Goal: Task Accomplishment & Management: Complete application form

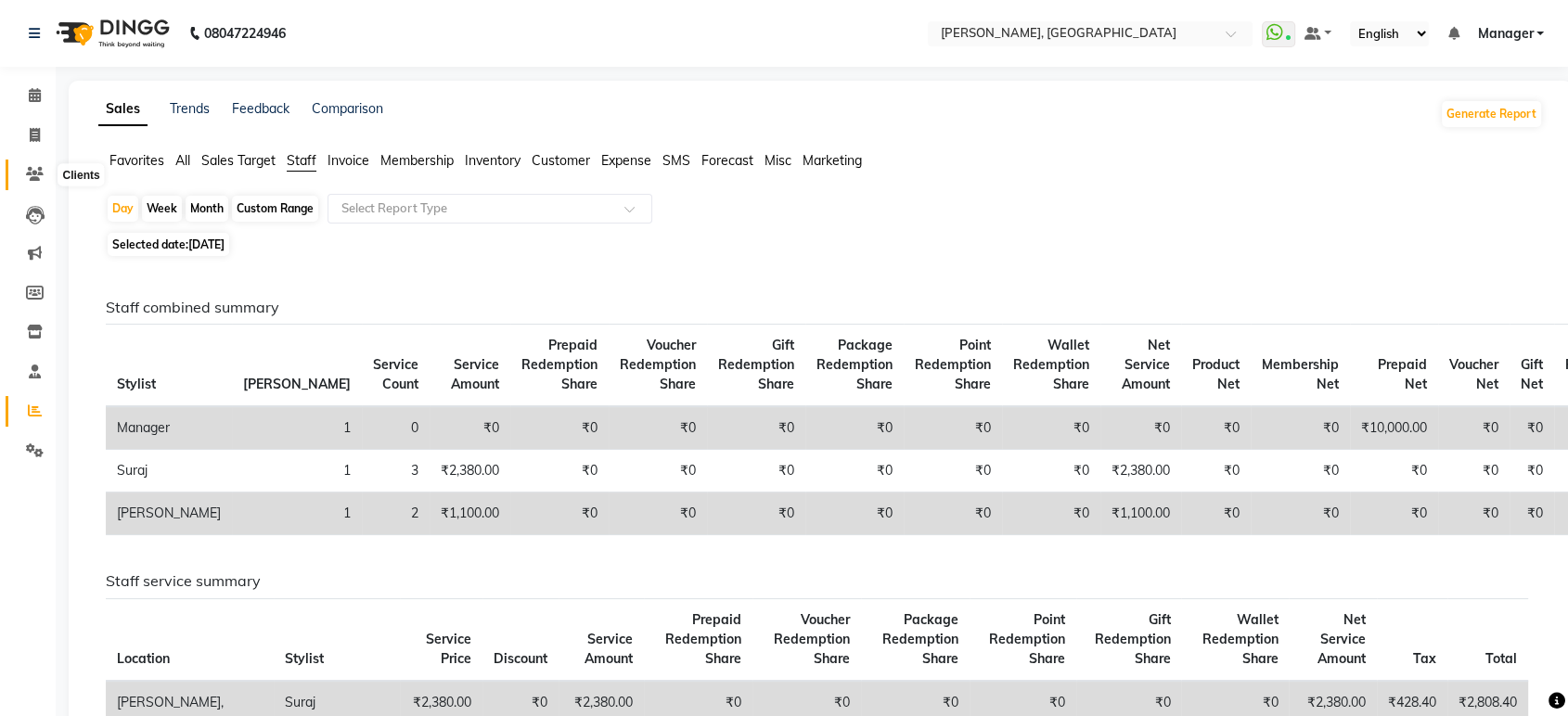
click at [37, 176] on icon at bounding box center [35, 173] width 18 height 14
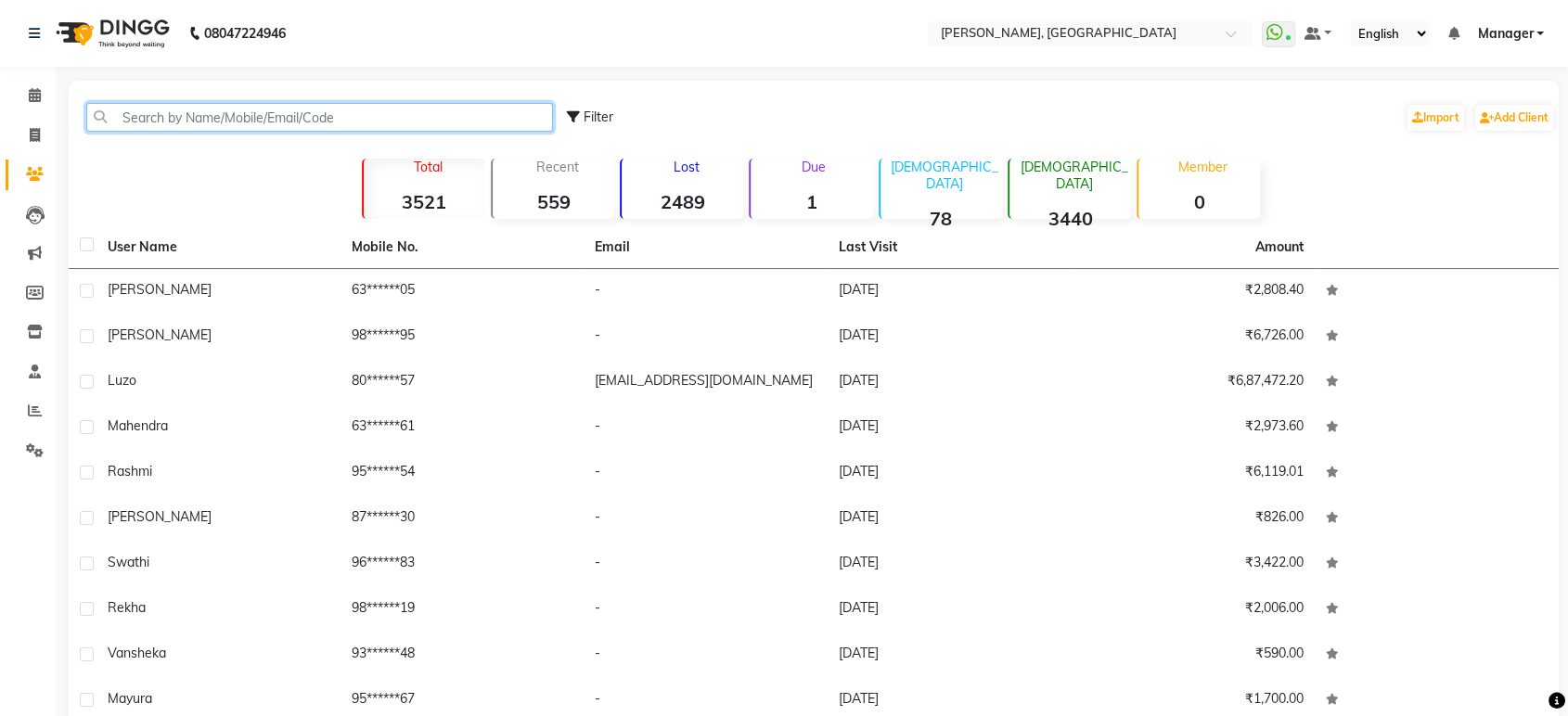
click at [148, 128] on input "text" at bounding box center [320, 118] width 467 height 29
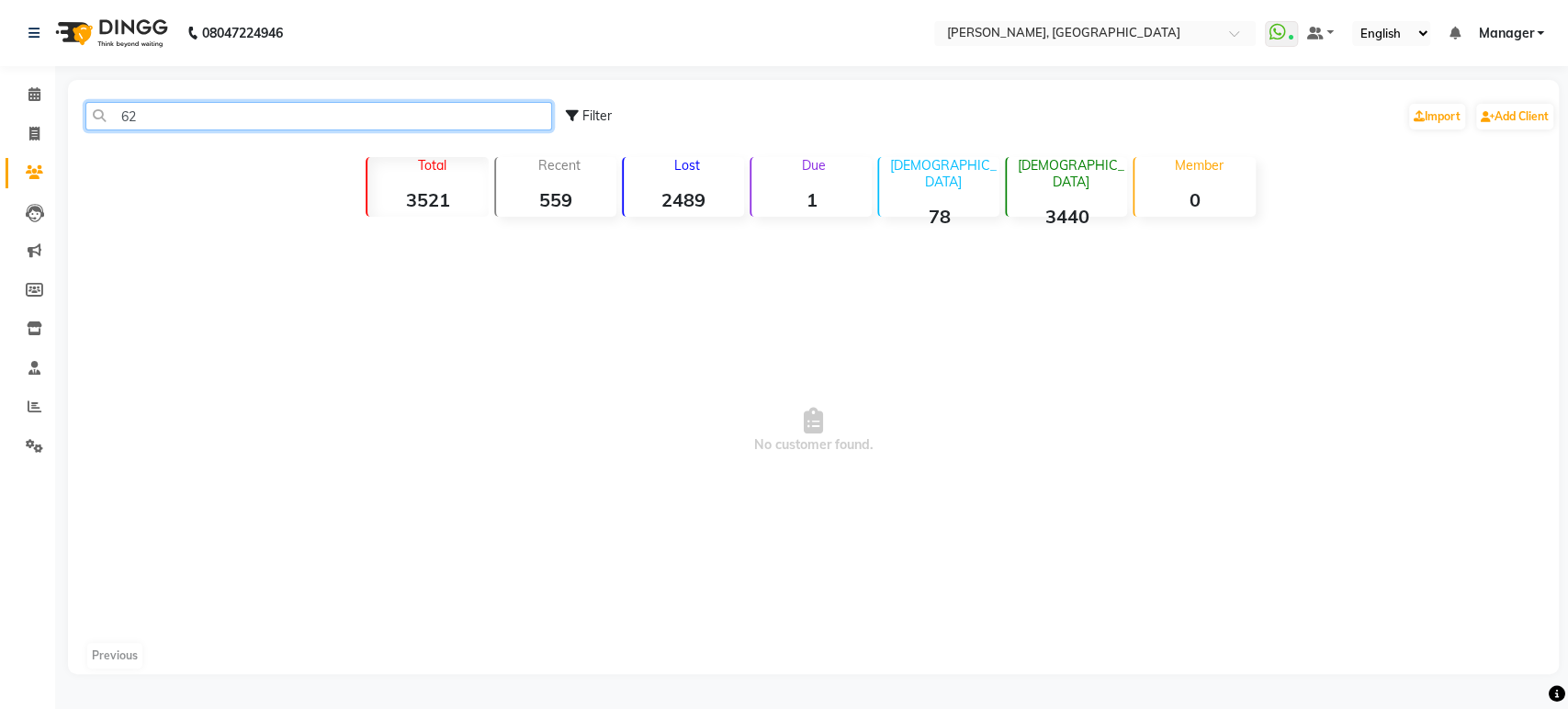
type input "6"
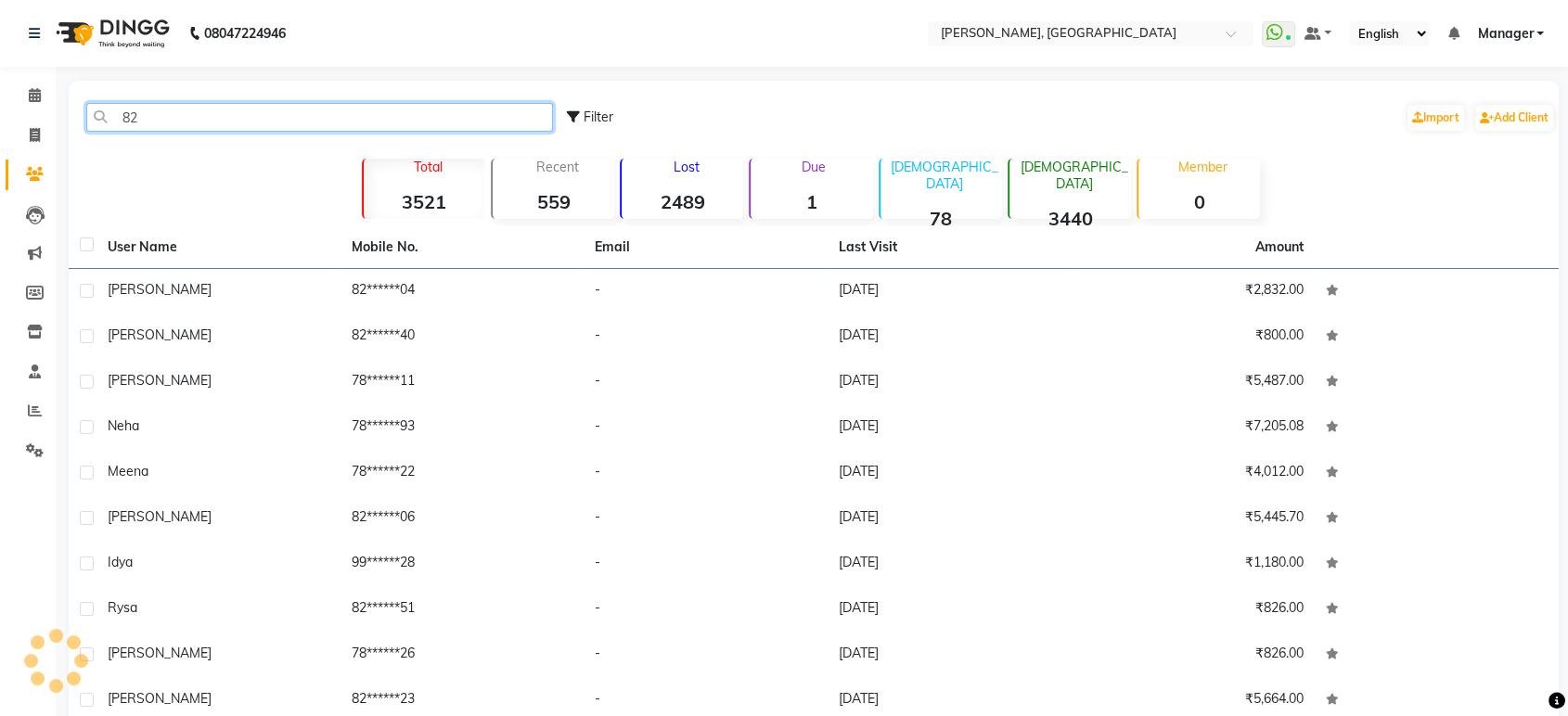
type input "8"
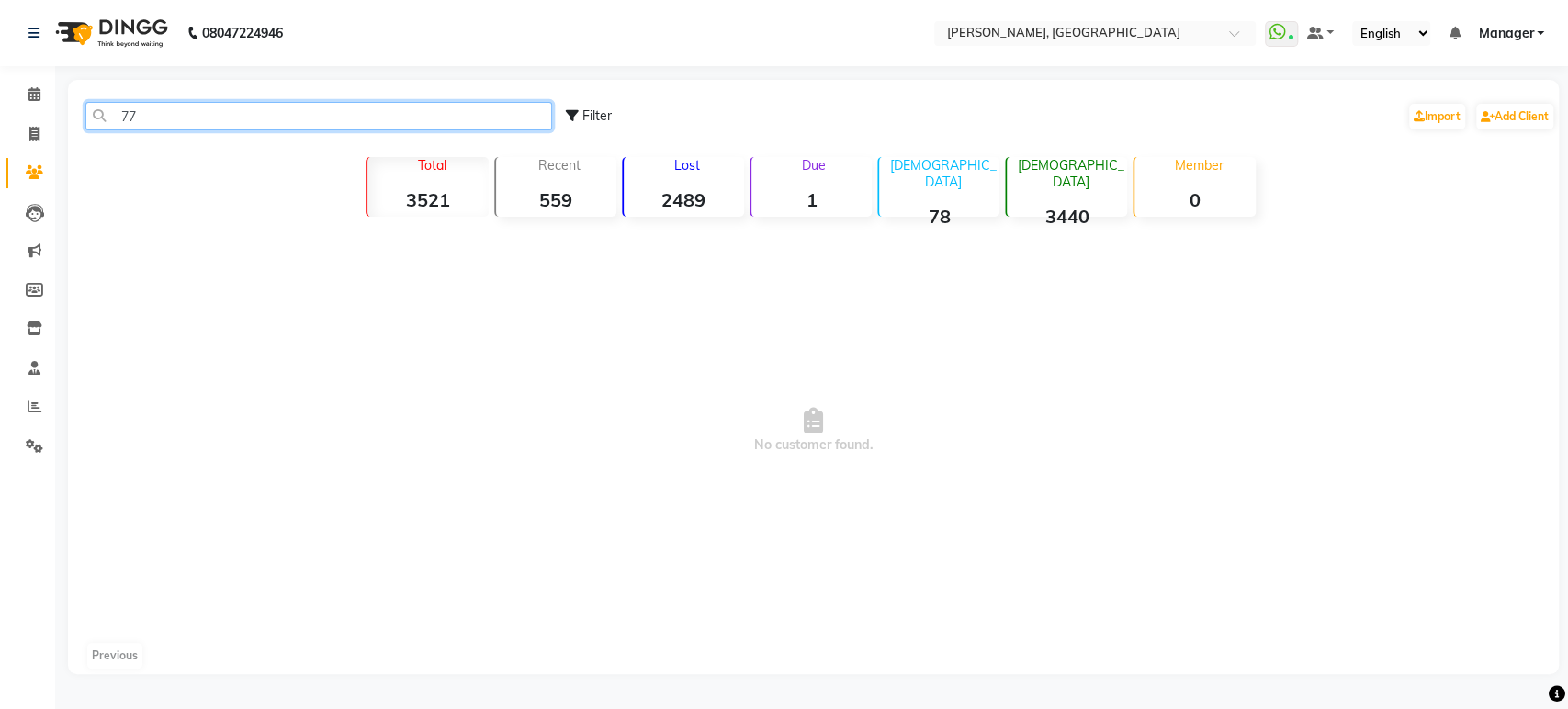
type input "7"
type input "9"
type input "6"
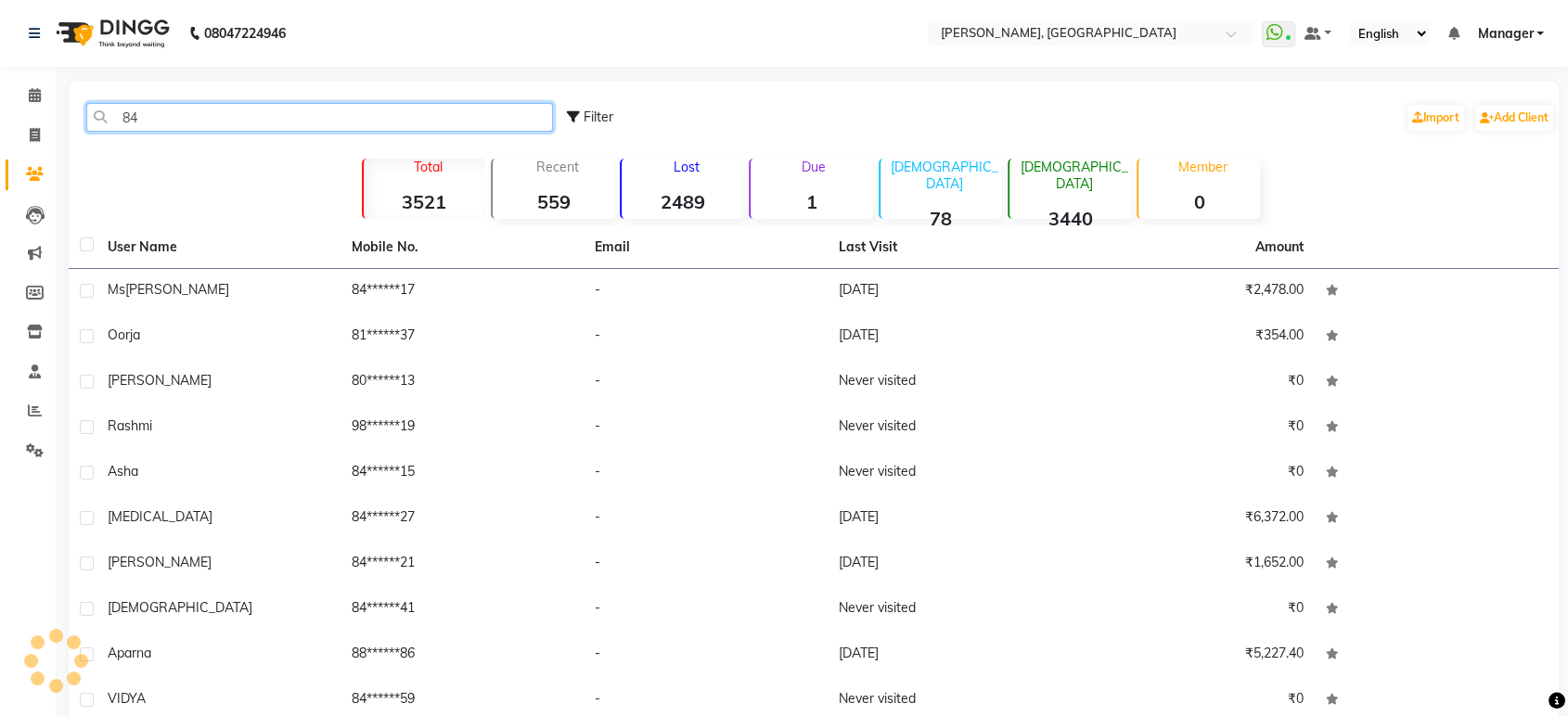
type input "8"
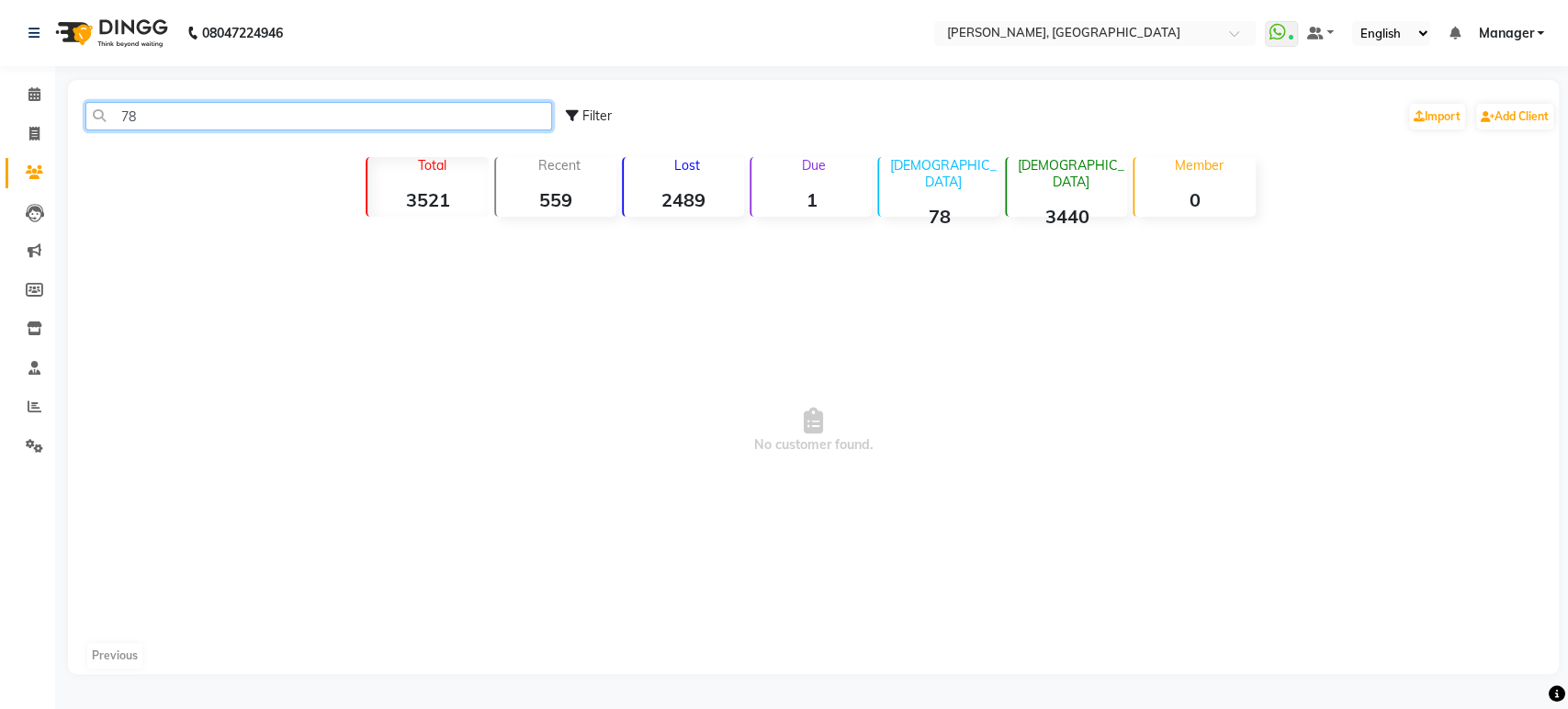
type input "7"
type input "9"
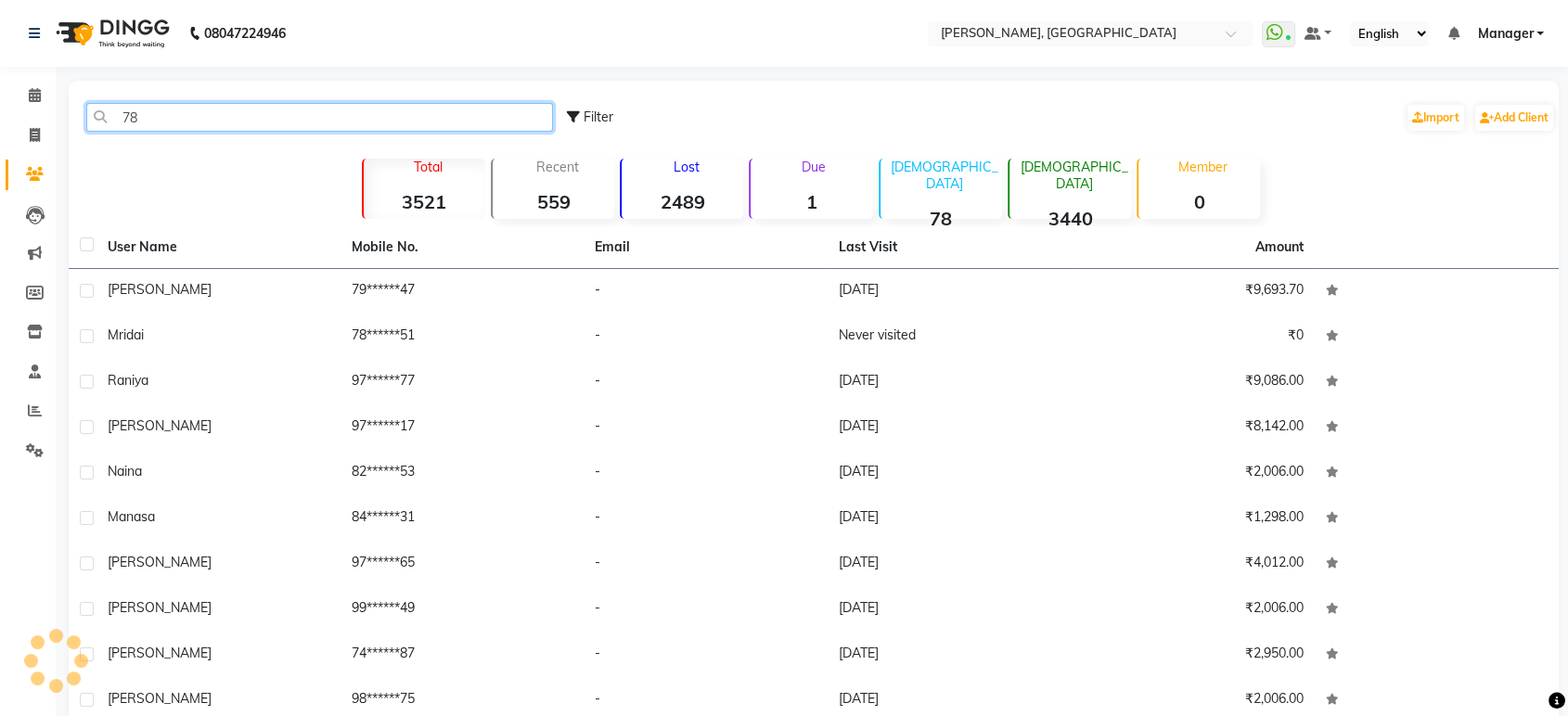
type input "7"
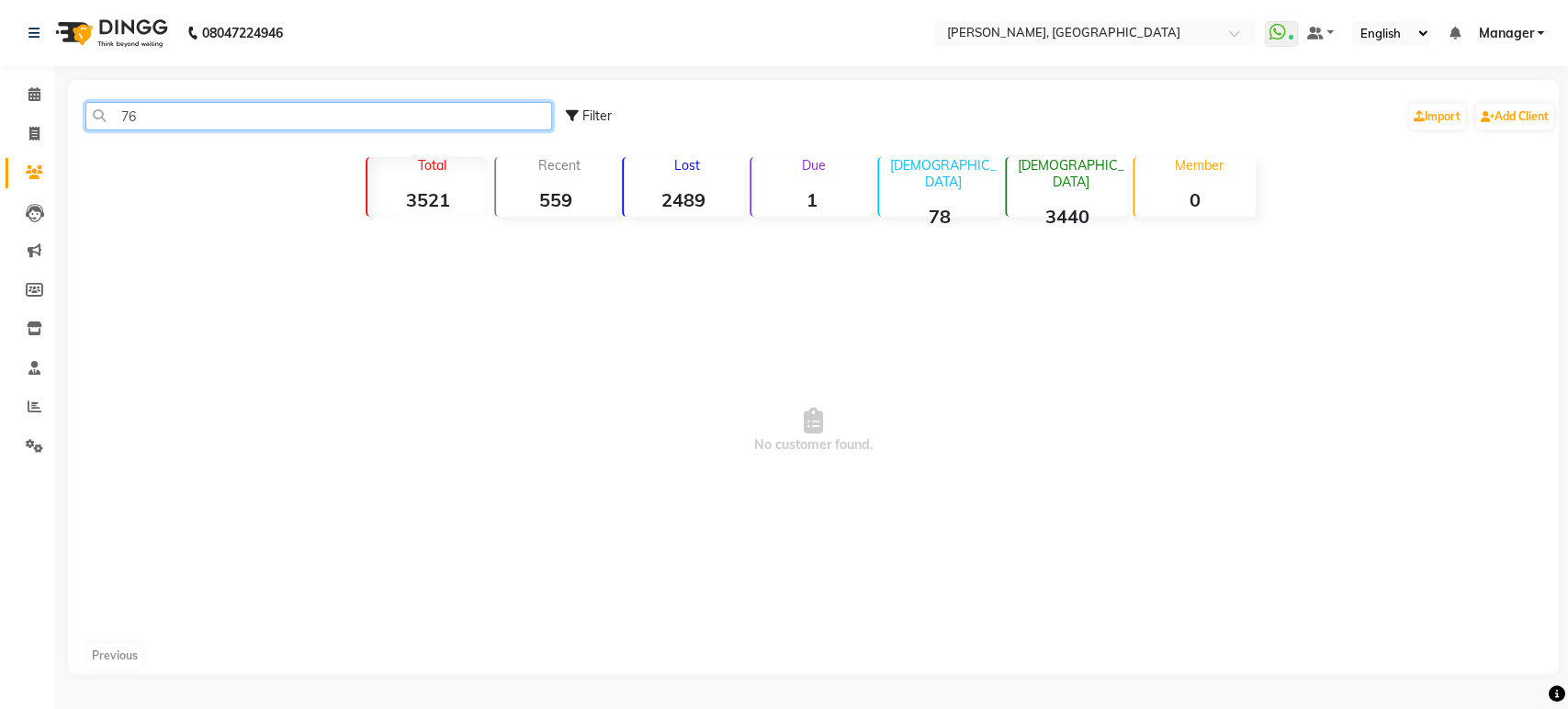
type input "7"
type input "8"
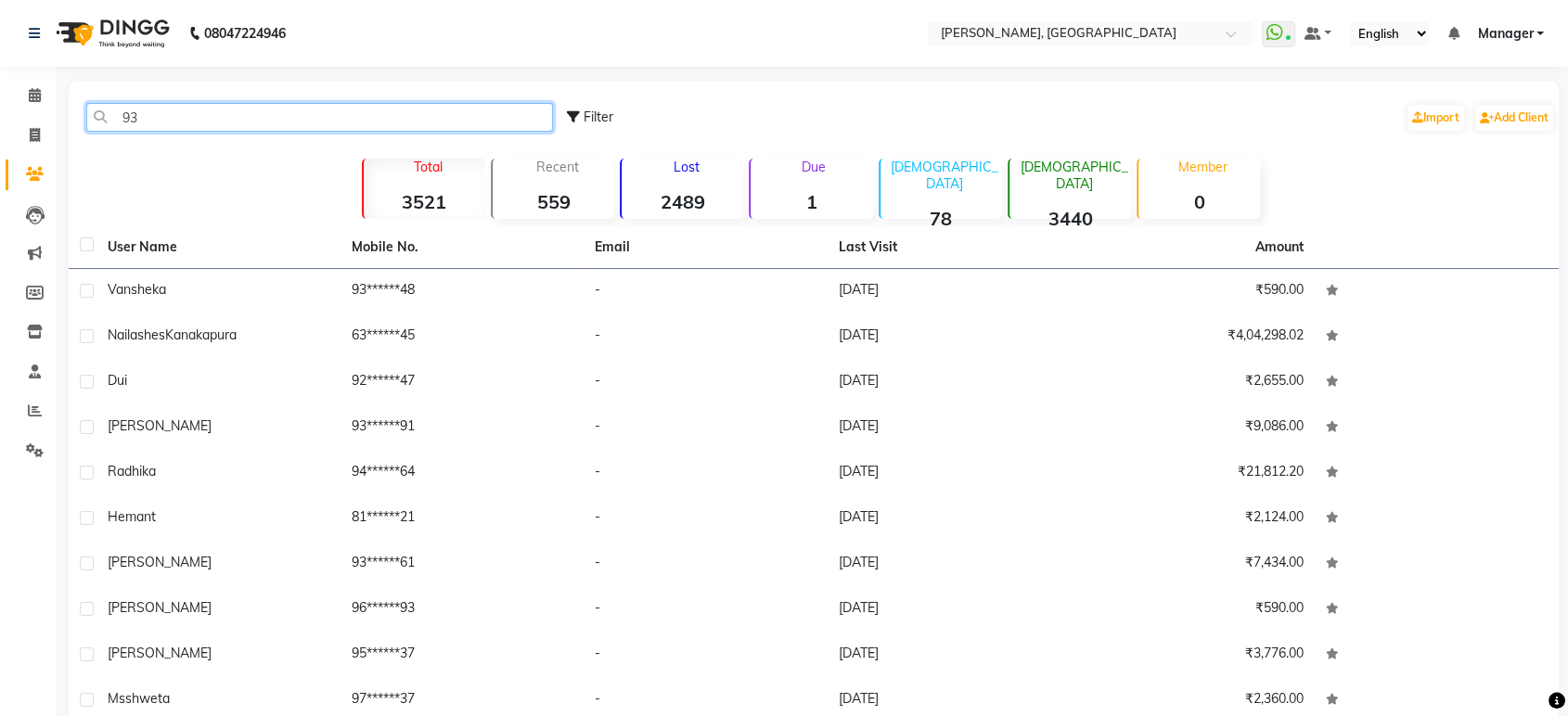
type input "9"
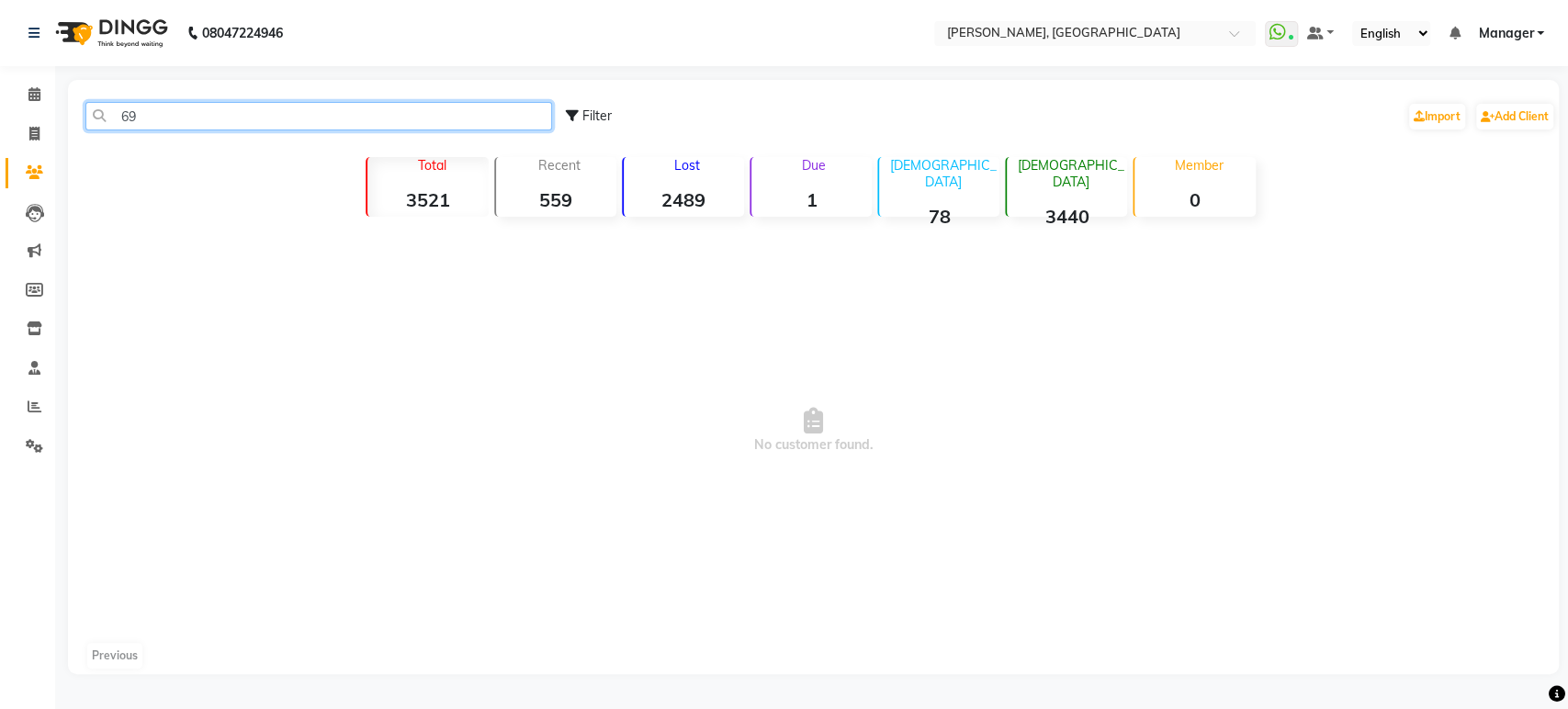
type input "6"
type input "9"
type input "6"
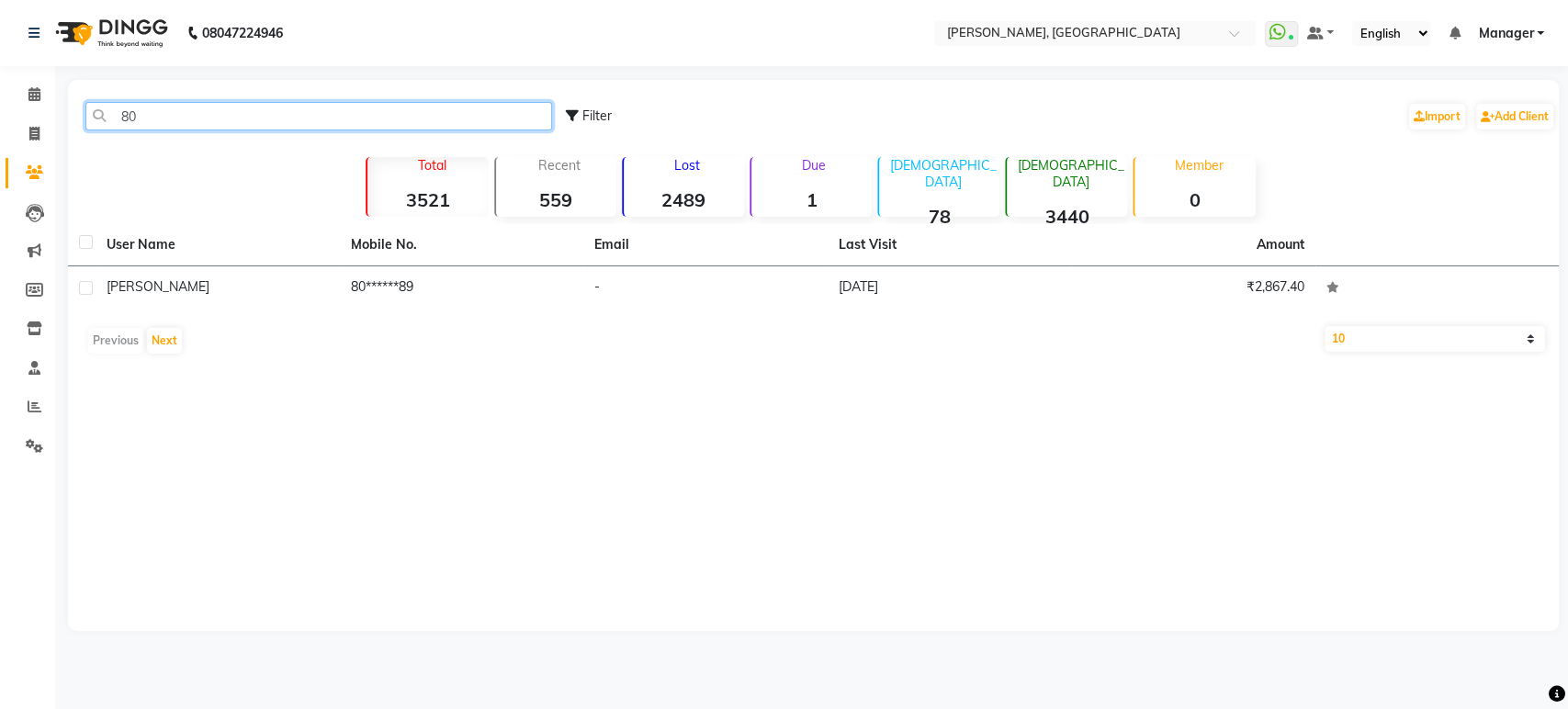
type input "8"
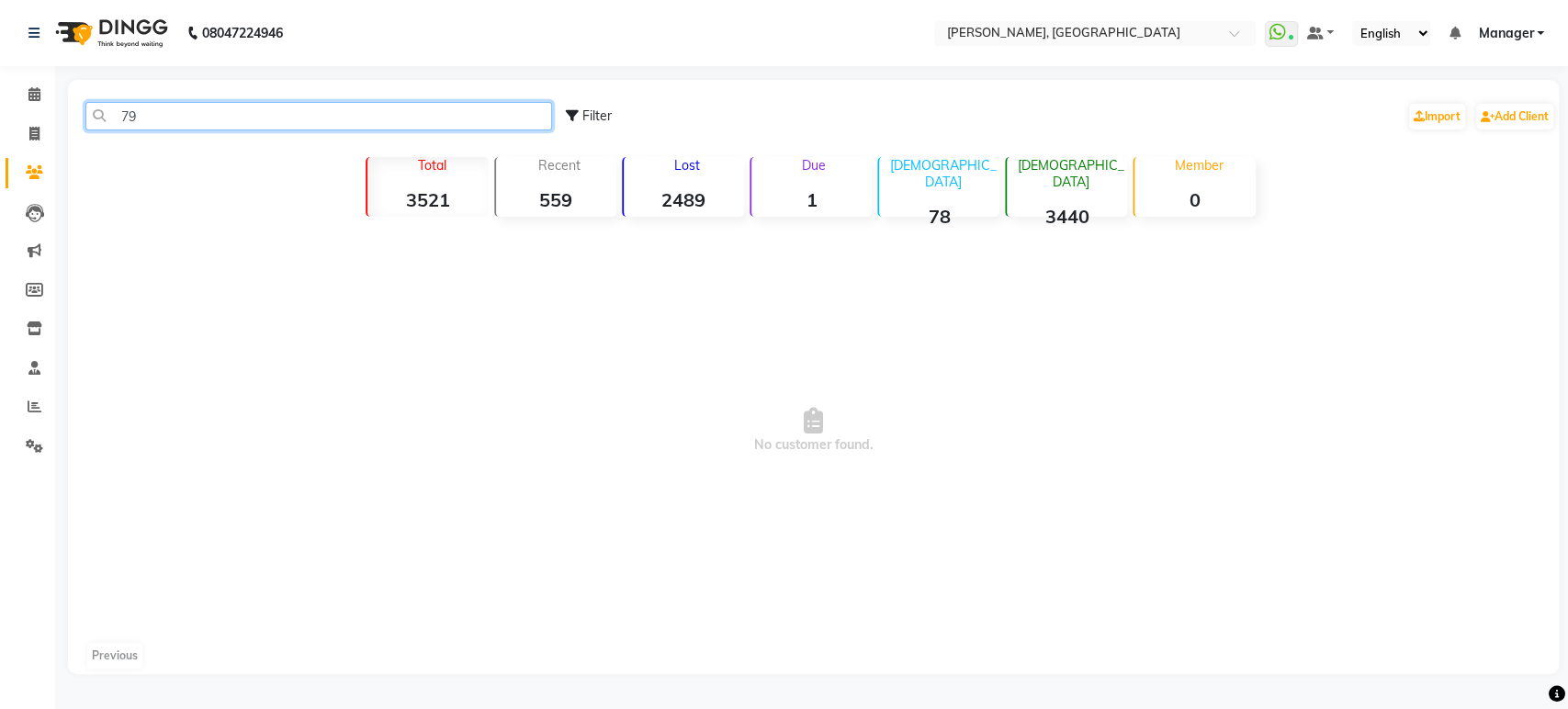
type input "7"
type input "6"
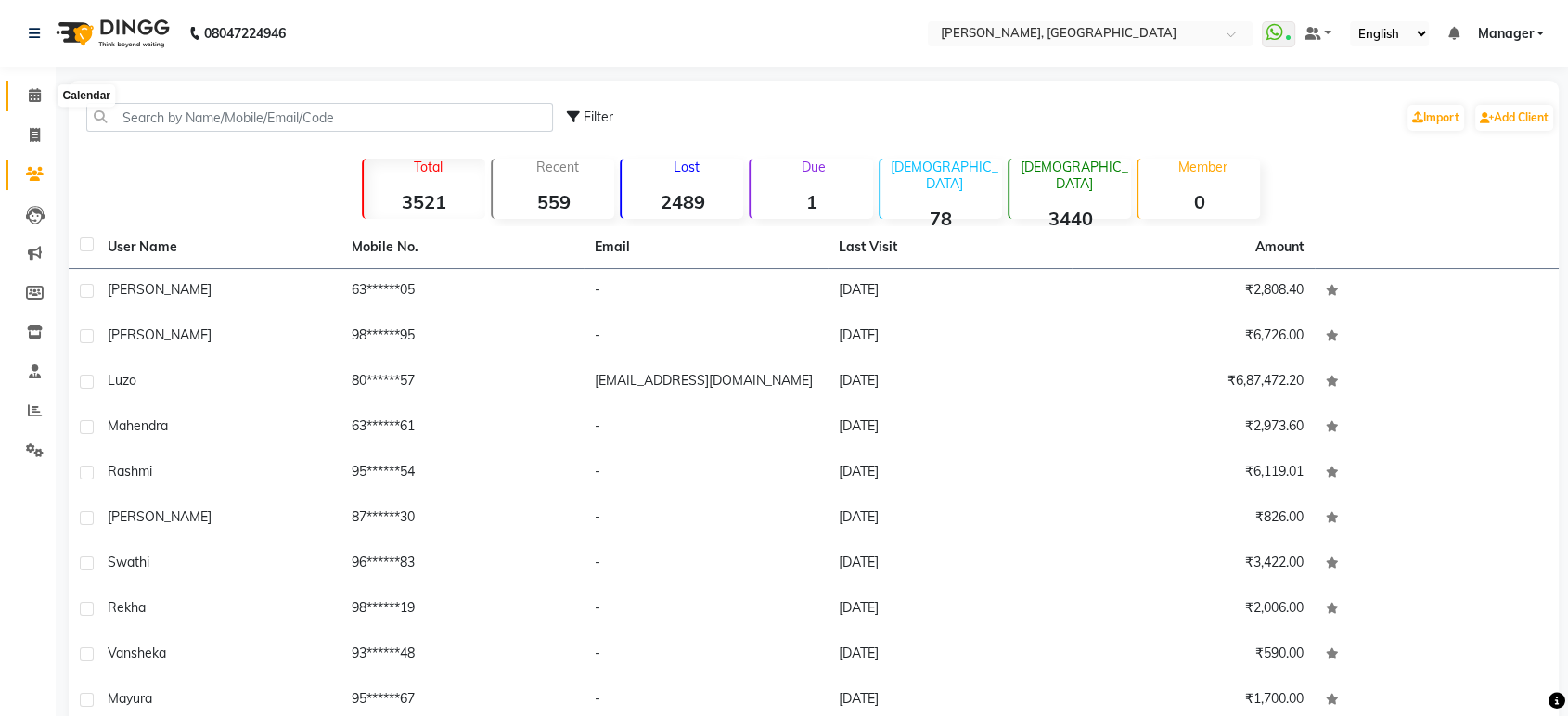
click at [35, 105] on span at bounding box center [34, 96] width 32 height 21
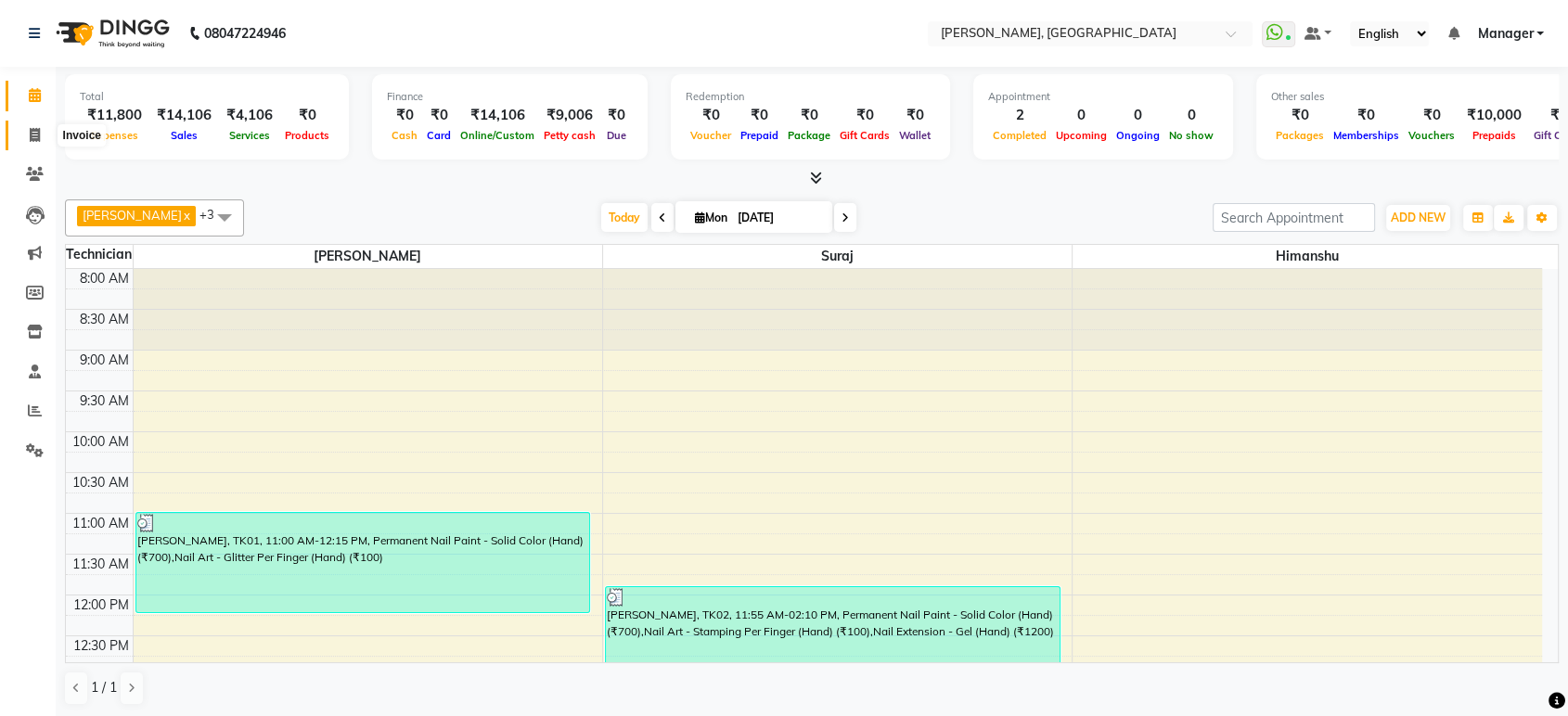
click at [39, 131] on icon at bounding box center [34, 134] width 10 height 14
select select "service"
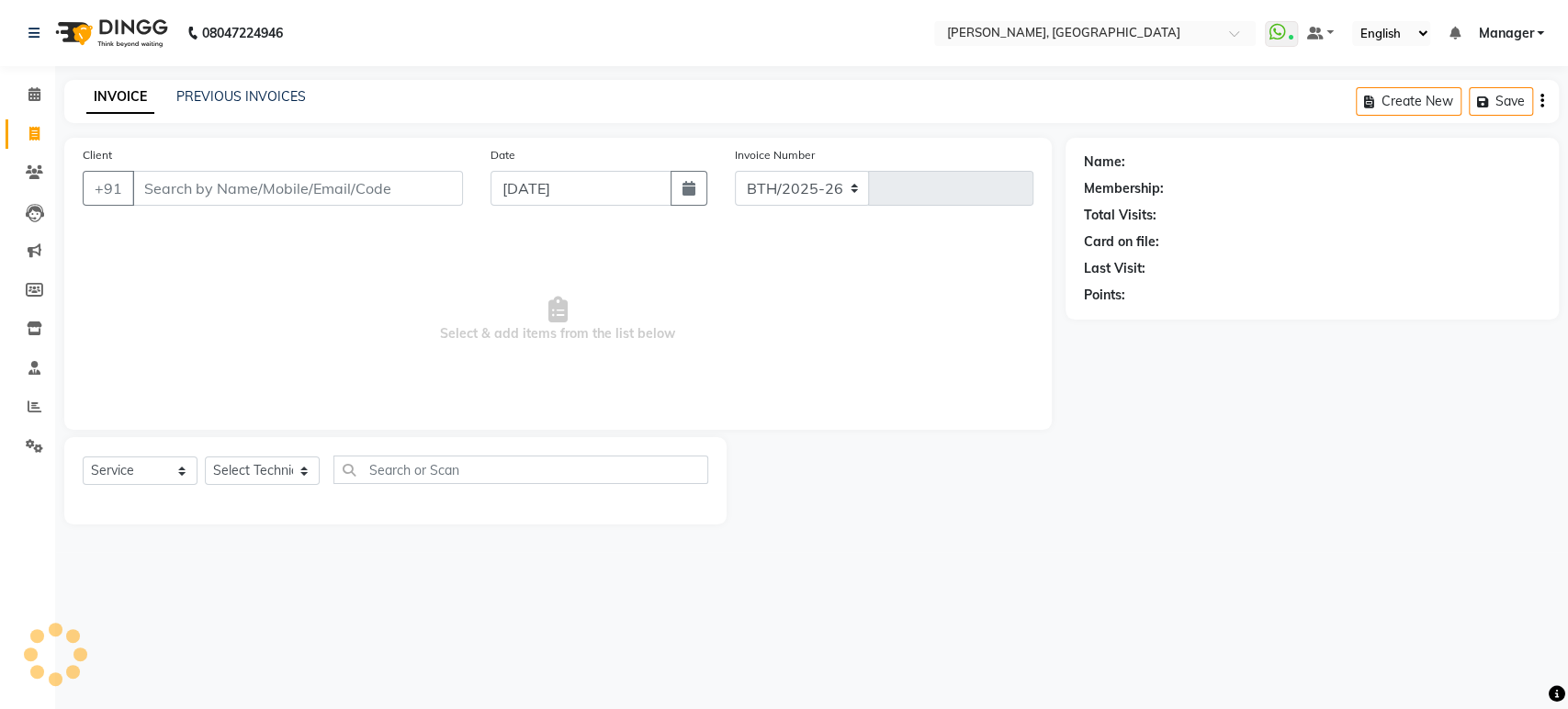
select select "4998"
type input "1363"
click at [322, 190] on input "Client" at bounding box center [297, 188] width 331 height 35
type input "9944265464"
click at [385, 183] on span "Add Client" at bounding box center [415, 188] width 72 height 18
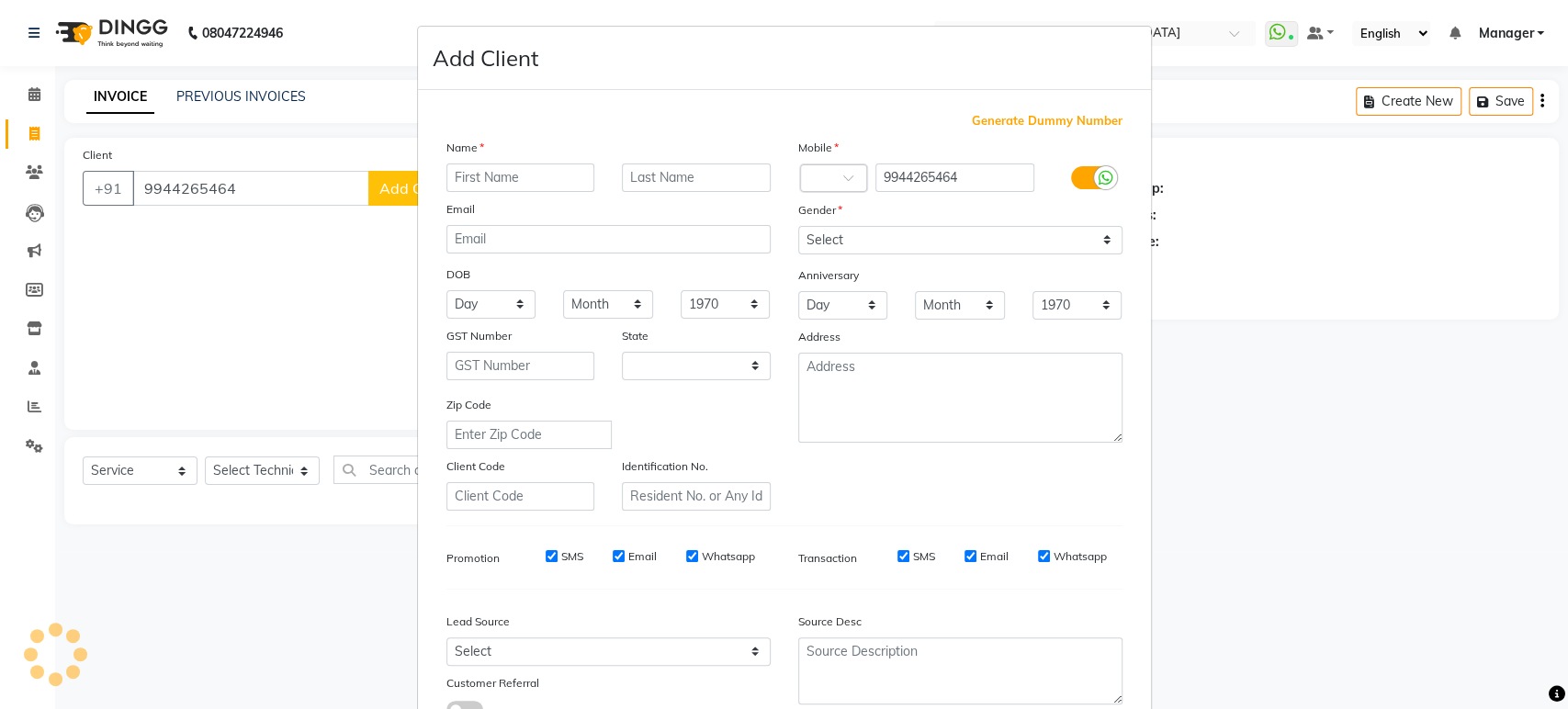
select select "21"
click at [452, 175] on input "text" at bounding box center [521, 178] width 149 height 29
type input "ms"
click at [654, 167] on input "text" at bounding box center [696, 178] width 149 height 29
type input "prishka"
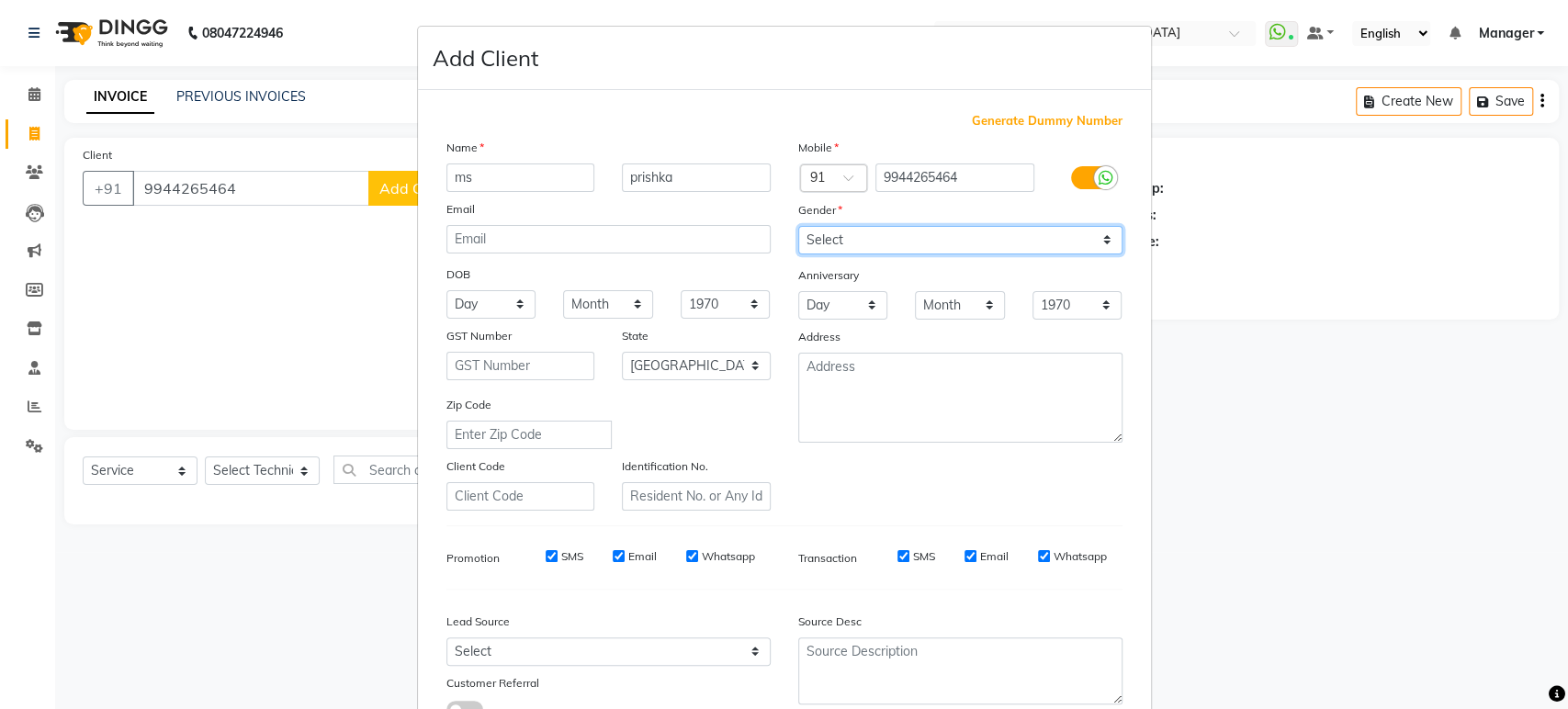
click at [841, 235] on select "Select [DEMOGRAPHIC_DATA] [DEMOGRAPHIC_DATA] Other Prefer Not To Say" at bounding box center [960, 240] width 324 height 29
select select "[DEMOGRAPHIC_DATA]"
click at [798, 226] on select "Select [DEMOGRAPHIC_DATA] [DEMOGRAPHIC_DATA] Other Prefer Not To Say" at bounding box center [960, 240] width 324 height 29
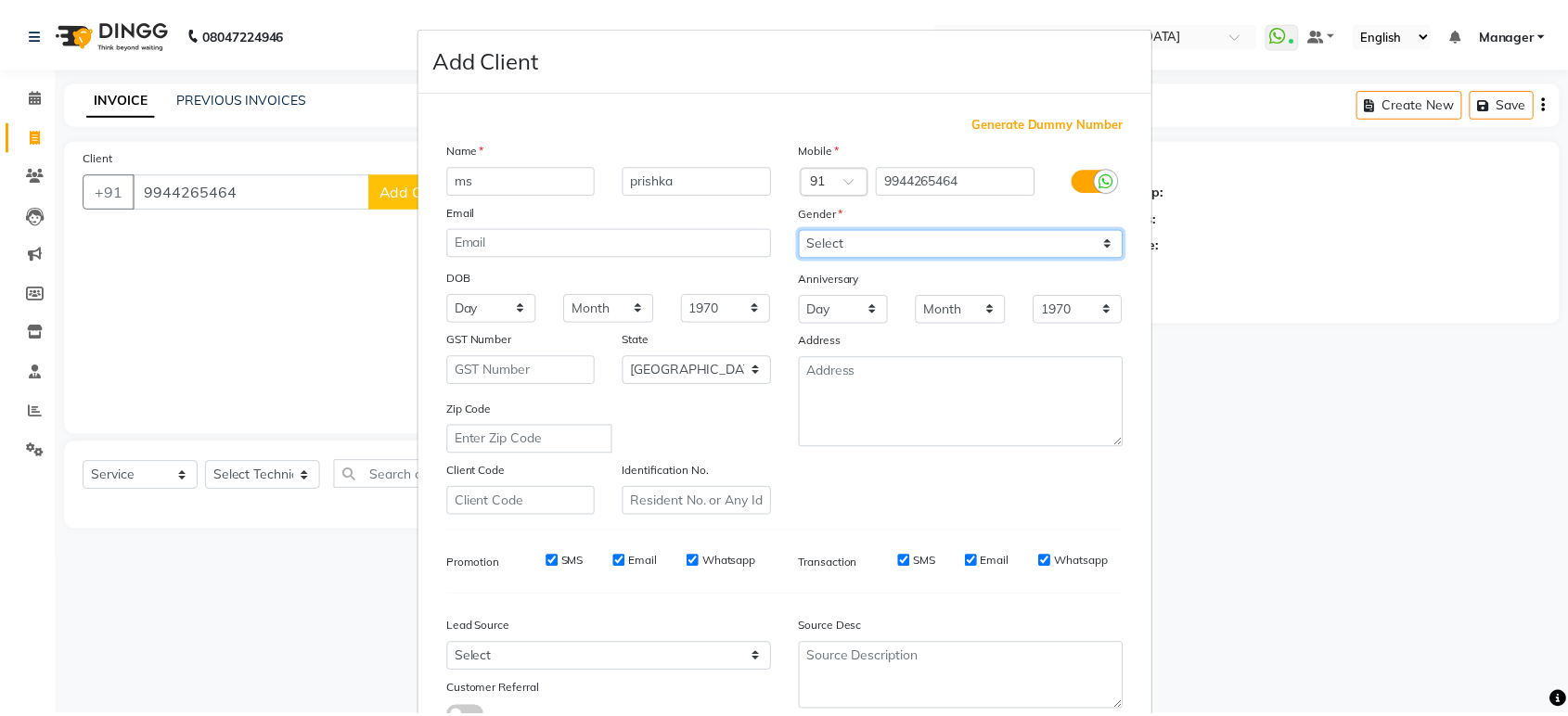
scroll to position [135, 0]
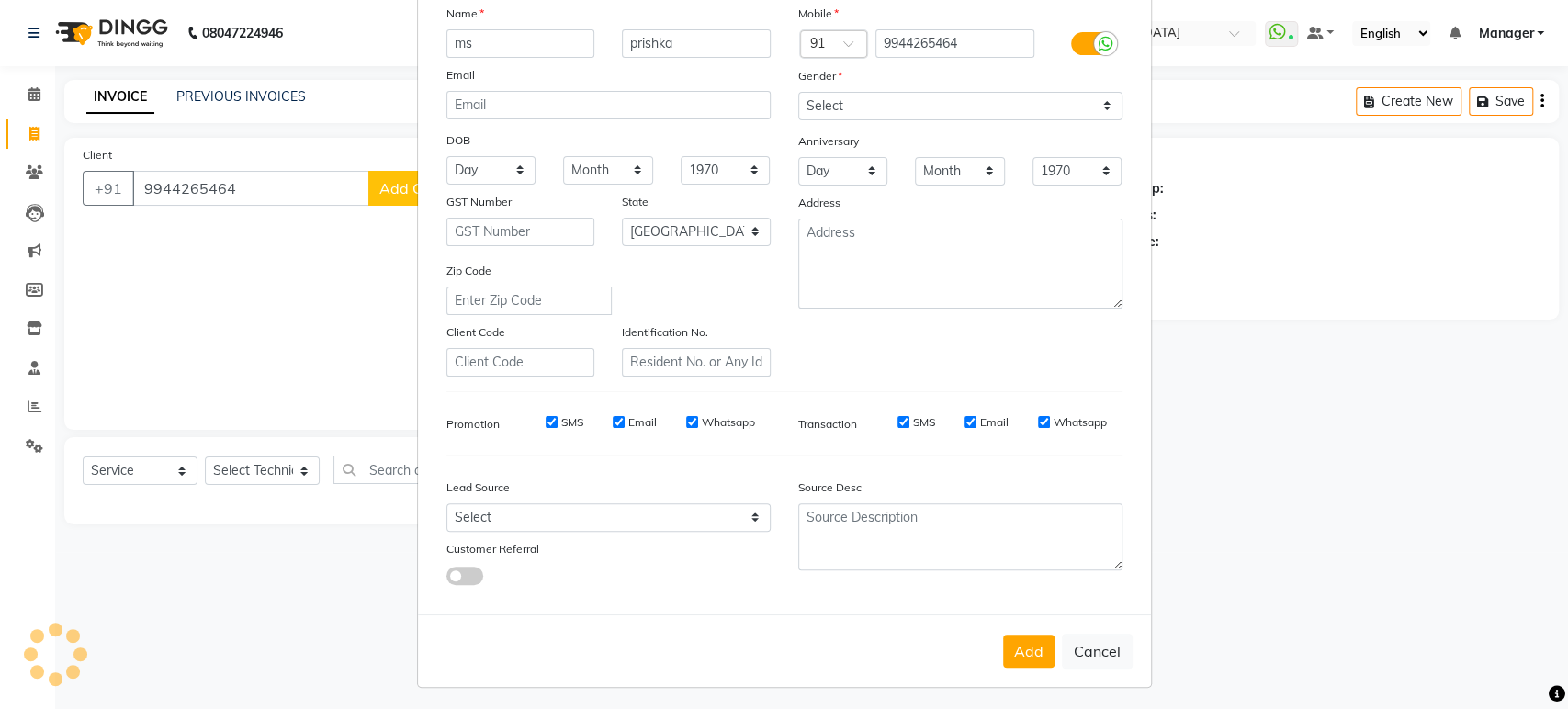
click at [1021, 627] on div "Add Cancel" at bounding box center [784, 650] width 733 height 72
click at [1027, 637] on button "Add" at bounding box center [1028, 651] width 51 height 33
type input "99******64"
select select
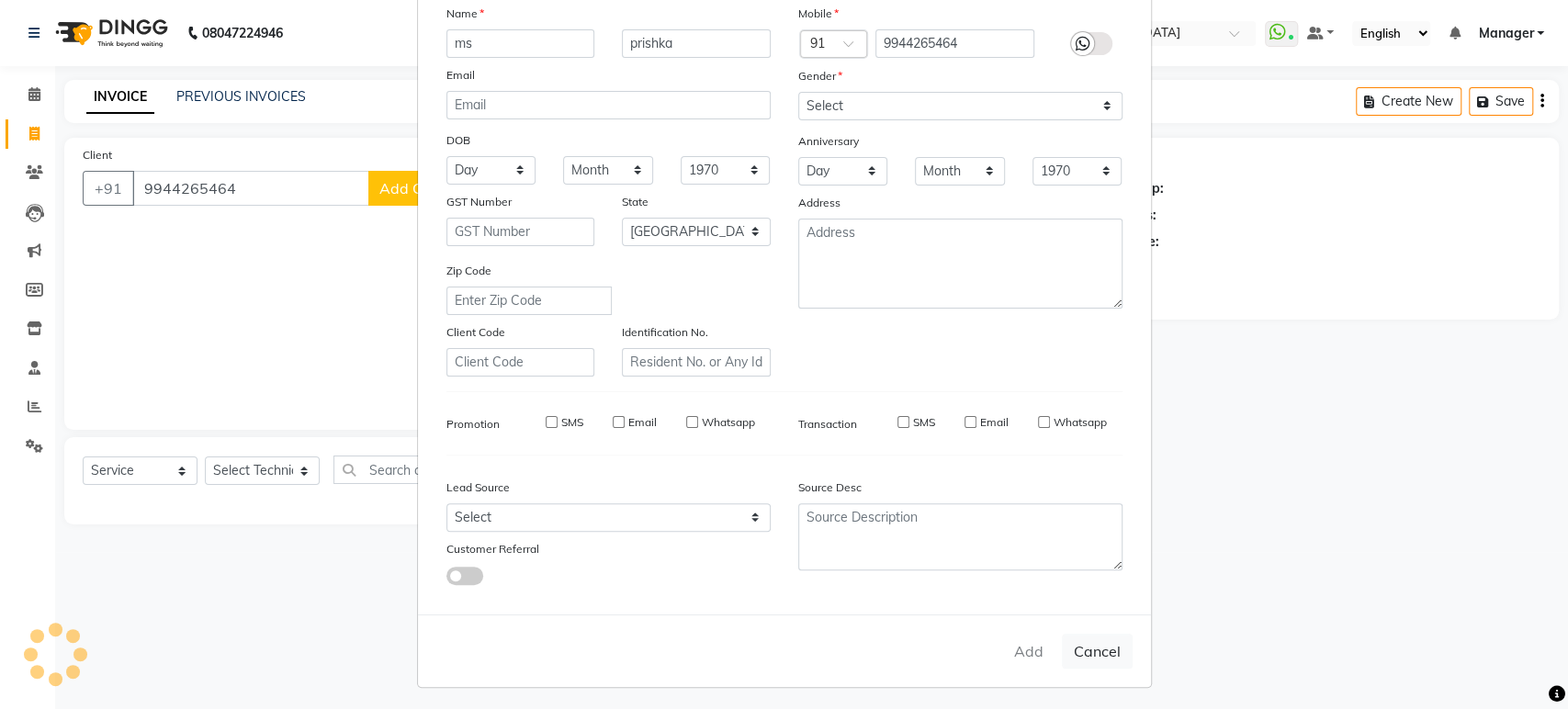
select select
select select "null"
select select
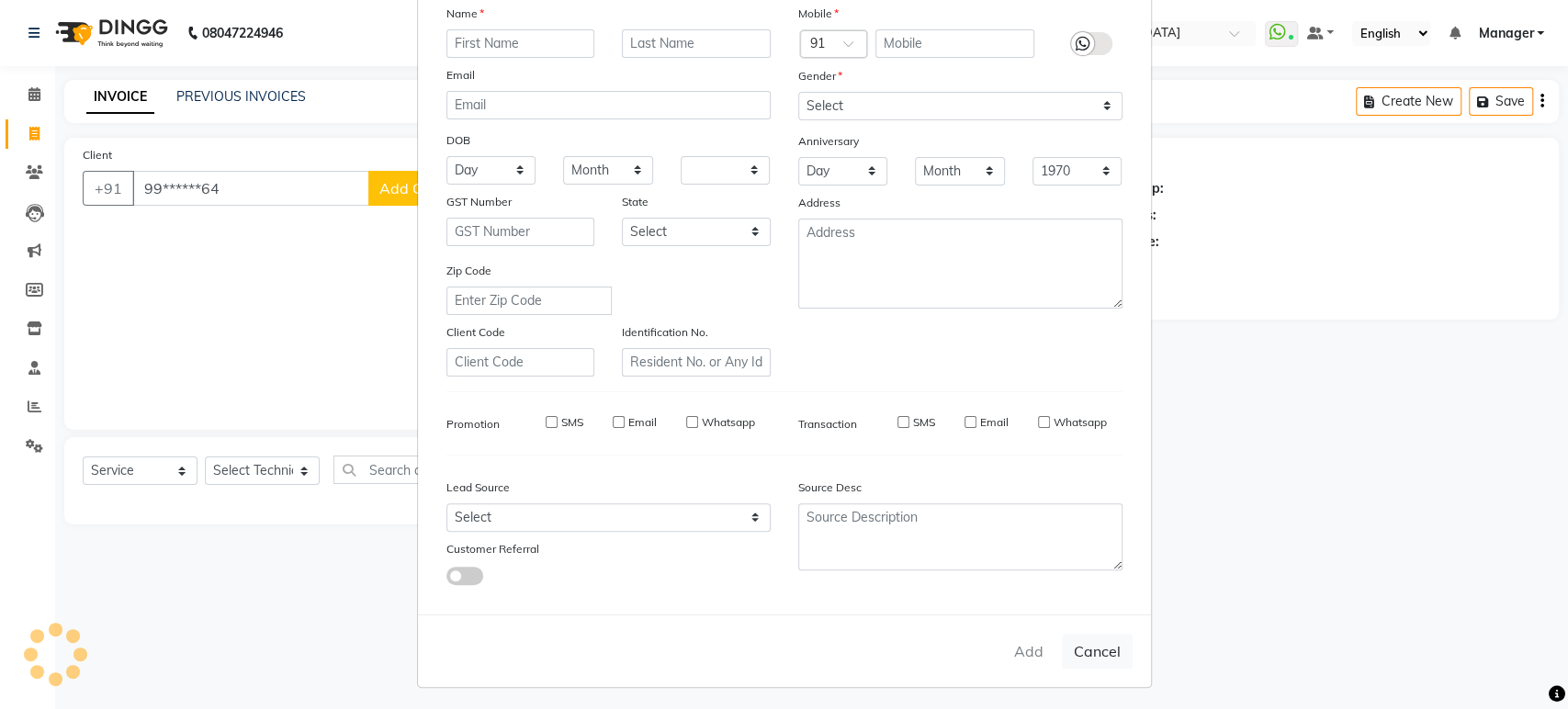
select select
checkbox input "false"
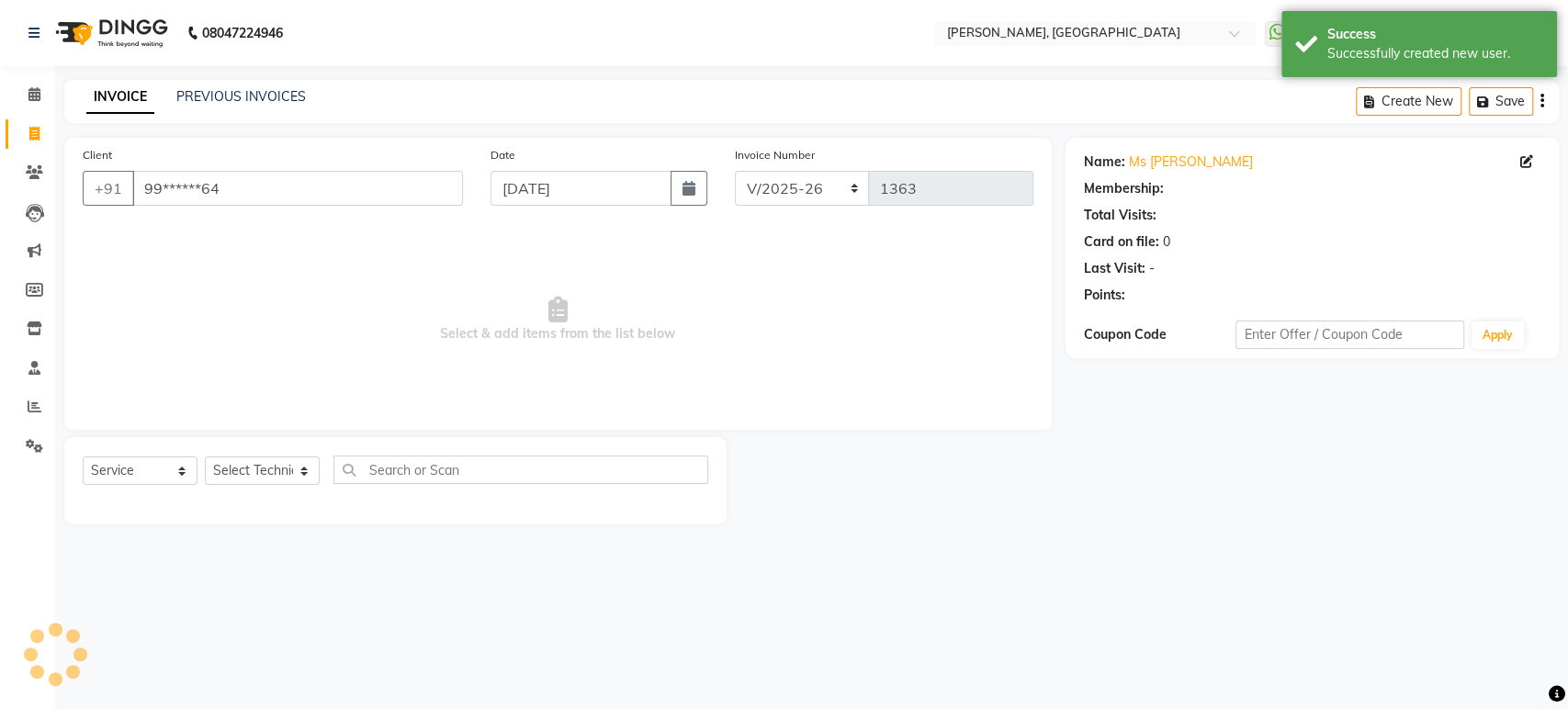
select select "1: Object"
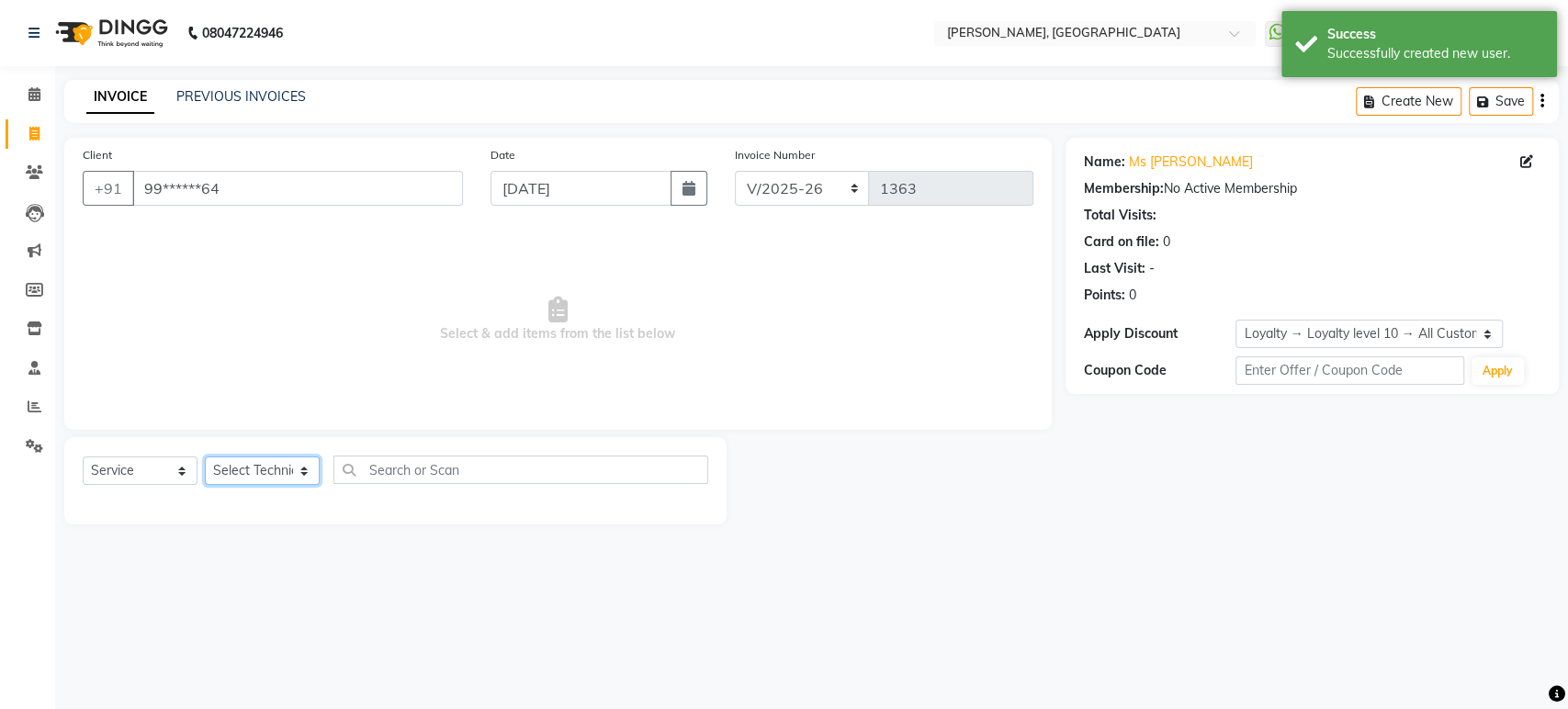
click at [295, 468] on select "Select Technician [PERSON_NAME] Manager [PERSON_NAME]" at bounding box center [261, 471] width 115 height 29
select select "88386"
click at [204, 456] on select "Select Technician [PERSON_NAME] Manager [PERSON_NAME]" at bounding box center [261, 471] width 115 height 29
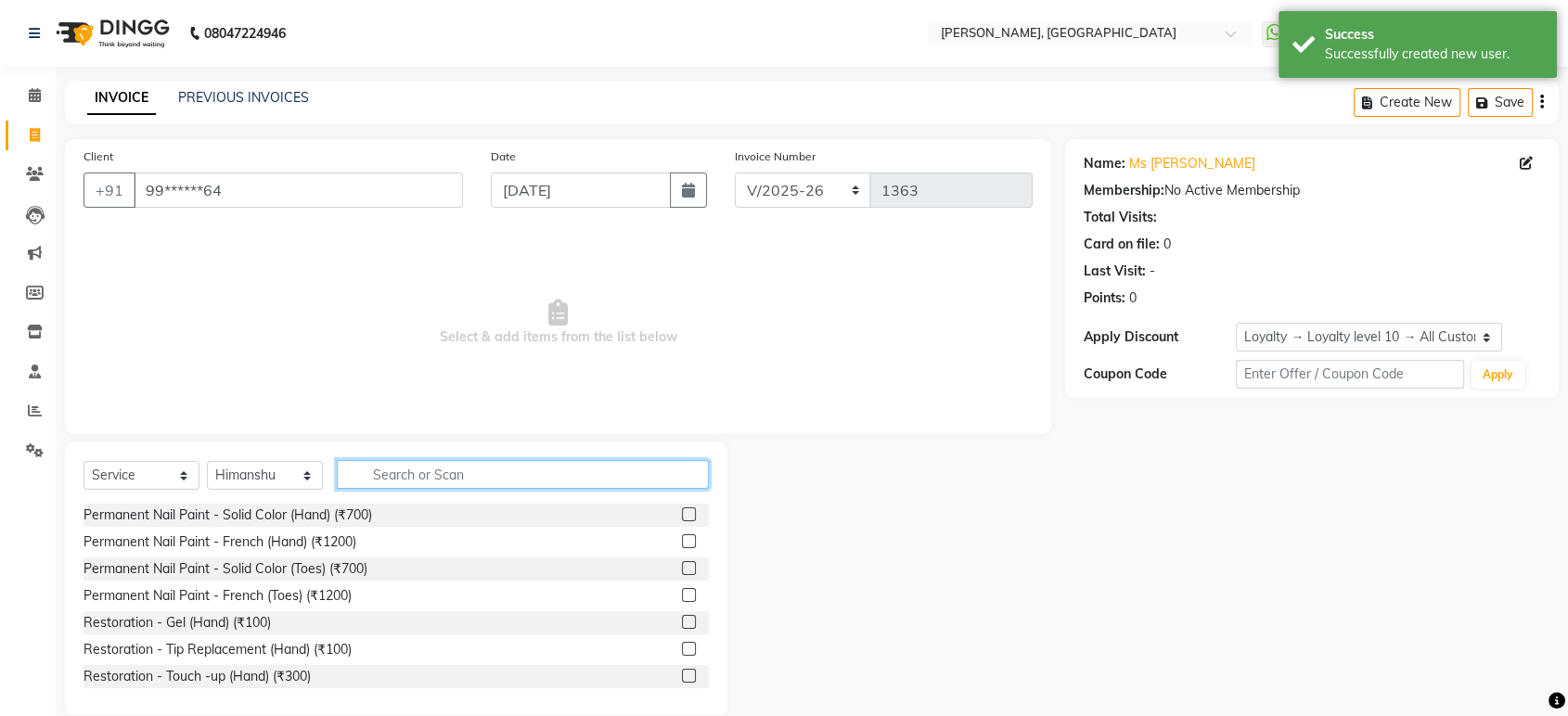
click at [399, 475] on input "text" at bounding box center [523, 474] width 372 height 29
type input "ext"
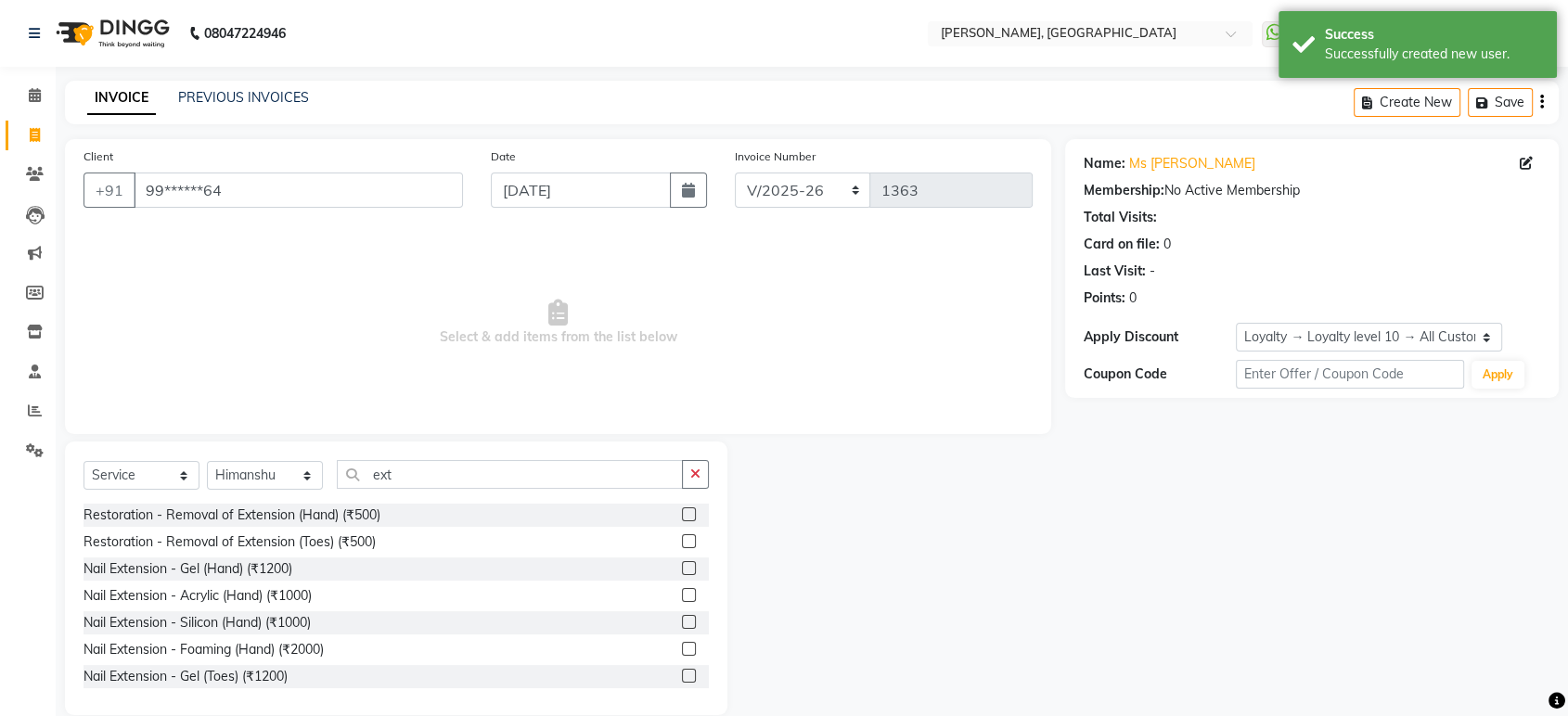
click at [682, 600] on label at bounding box center [689, 595] width 14 height 14
click at [682, 600] on input "checkbox" at bounding box center [688, 596] width 12 height 12
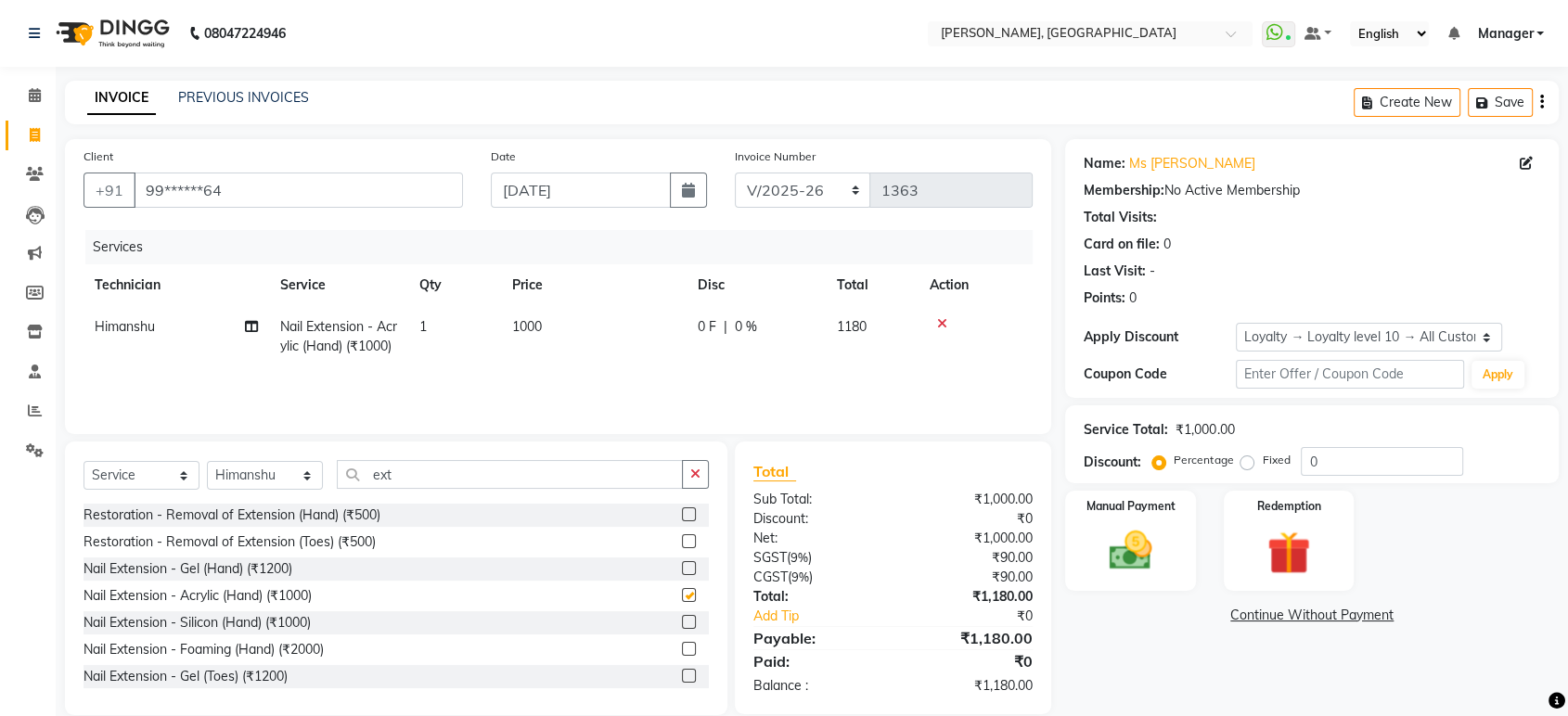
checkbox input "false"
click at [691, 480] on icon "button" at bounding box center [696, 473] width 10 height 13
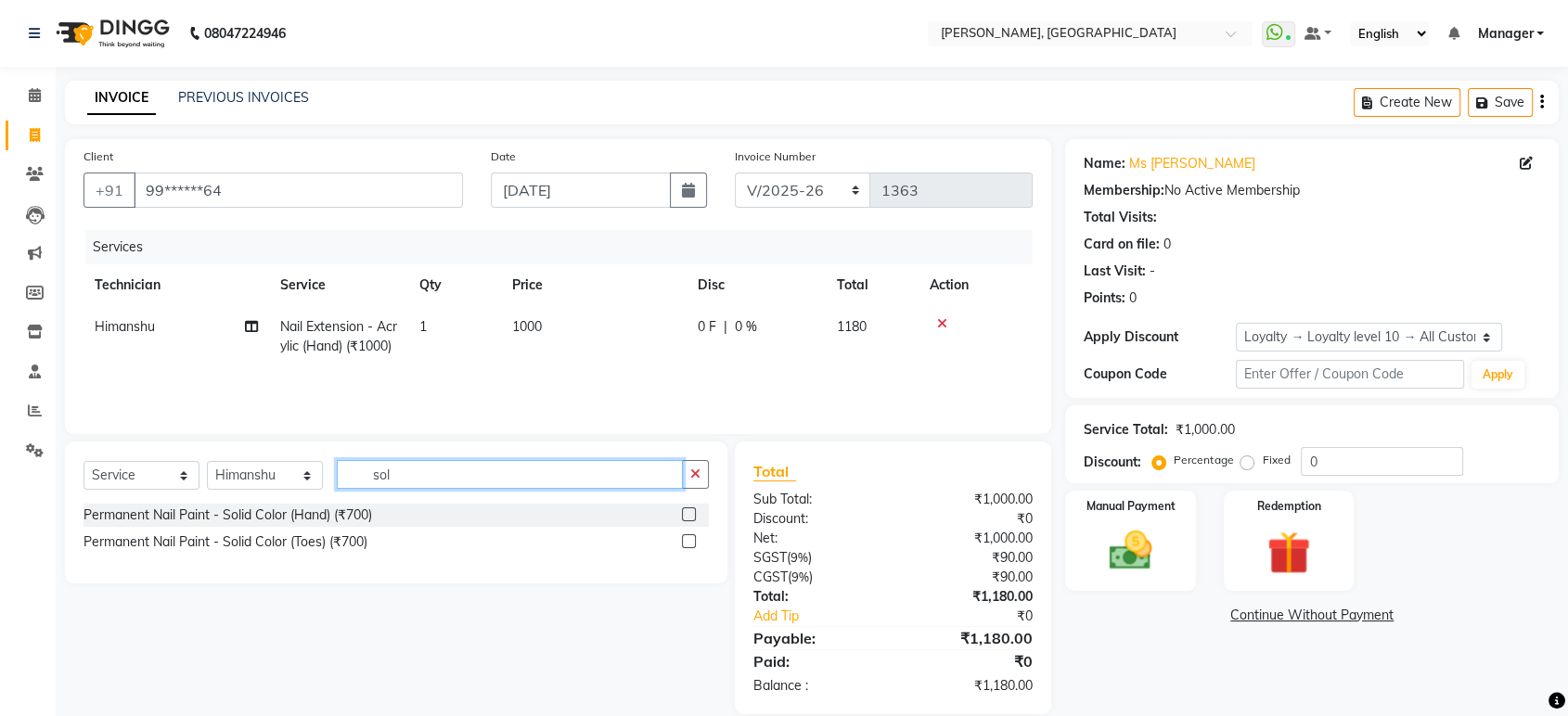
type input "sol"
click at [691, 515] on label at bounding box center [689, 514] width 14 height 14
click at [691, 515] on input "checkbox" at bounding box center [688, 515] width 12 height 12
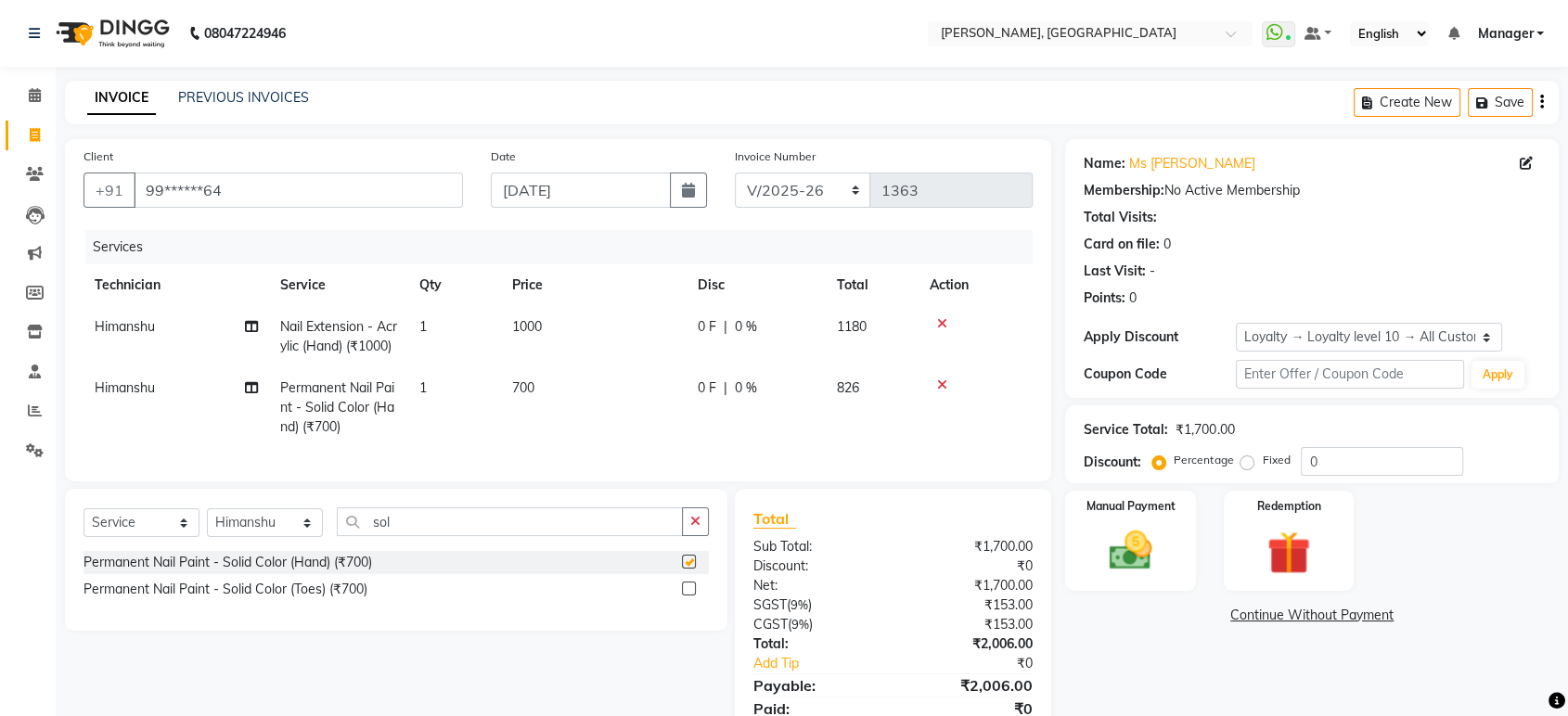
checkbox input "false"
click at [684, 536] on button "button" at bounding box center [696, 522] width 27 height 29
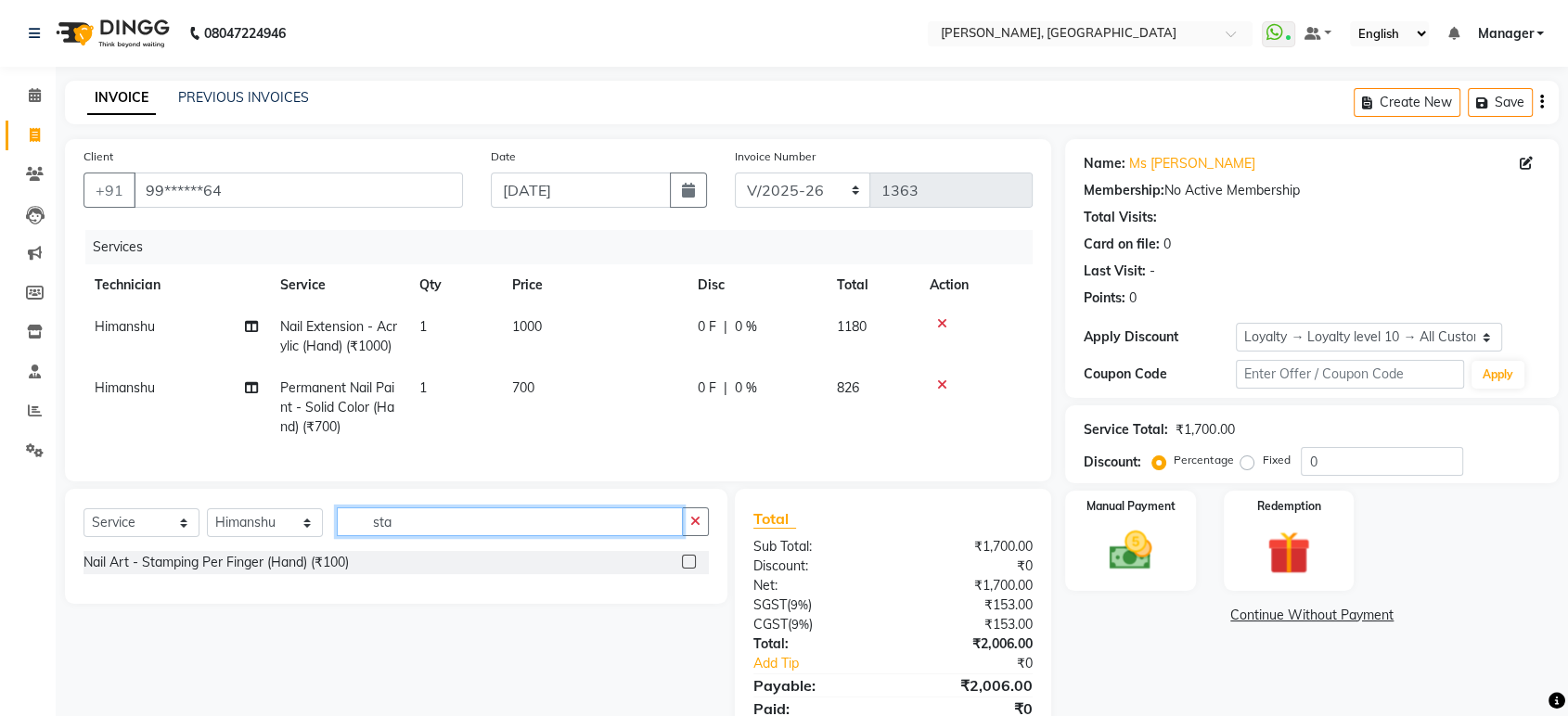
type input "sta"
click at [697, 574] on div at bounding box center [696, 563] width 27 height 23
click at [688, 569] on label at bounding box center [689, 561] width 14 height 14
click at [688, 569] on input "checkbox" at bounding box center [688, 562] width 12 height 12
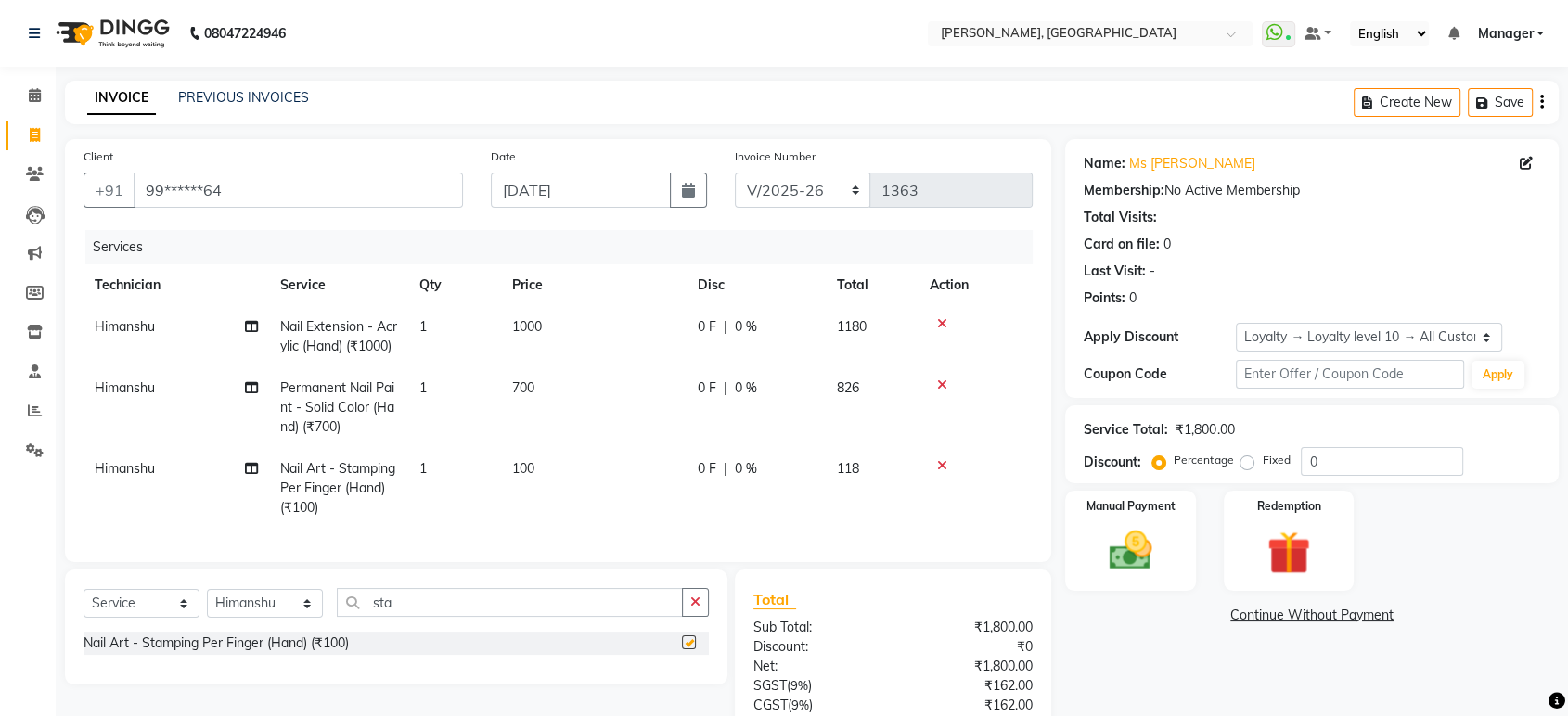
checkbox input "false"
click at [516, 476] on span "100" at bounding box center [523, 468] width 22 height 17
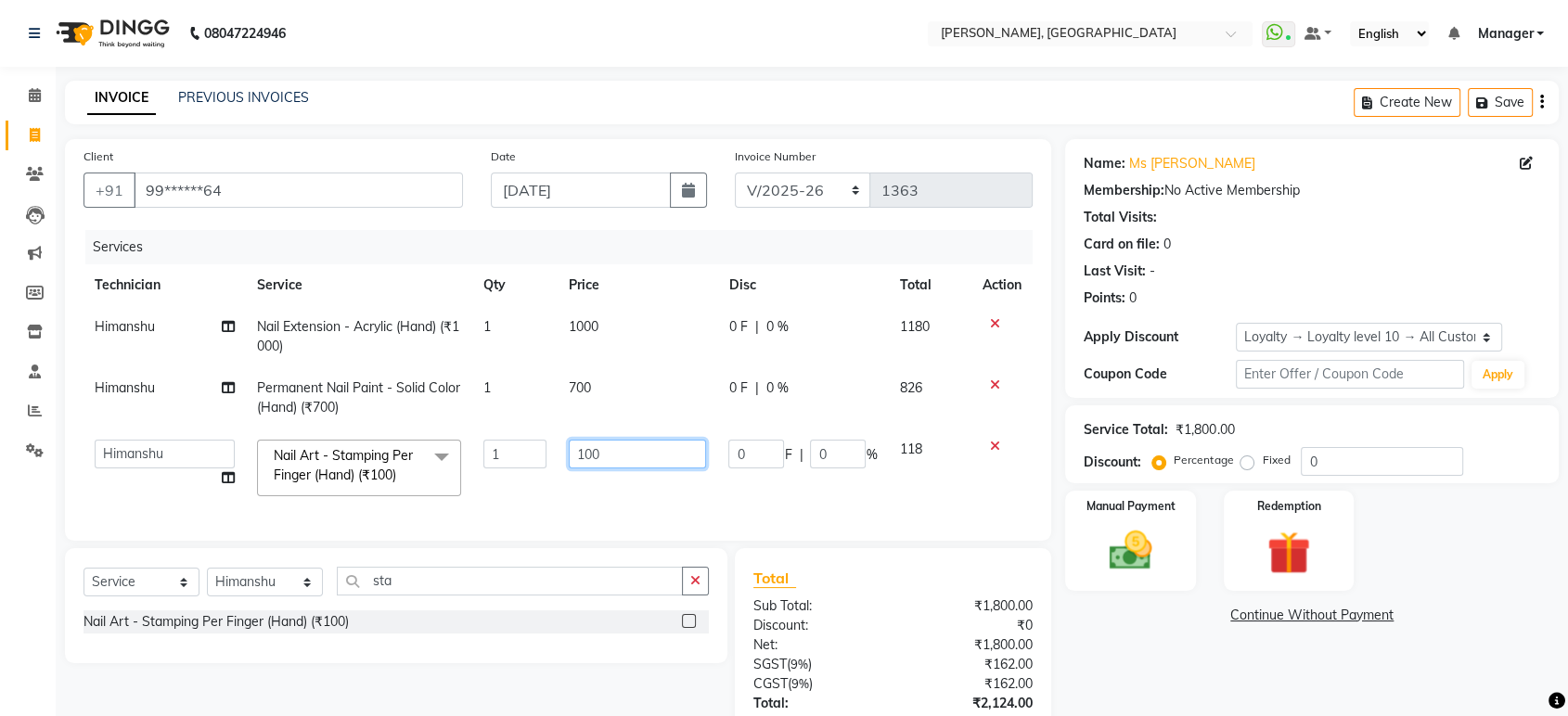
click at [612, 465] on input "100" at bounding box center [637, 454] width 137 height 29
type input "1"
type input "800"
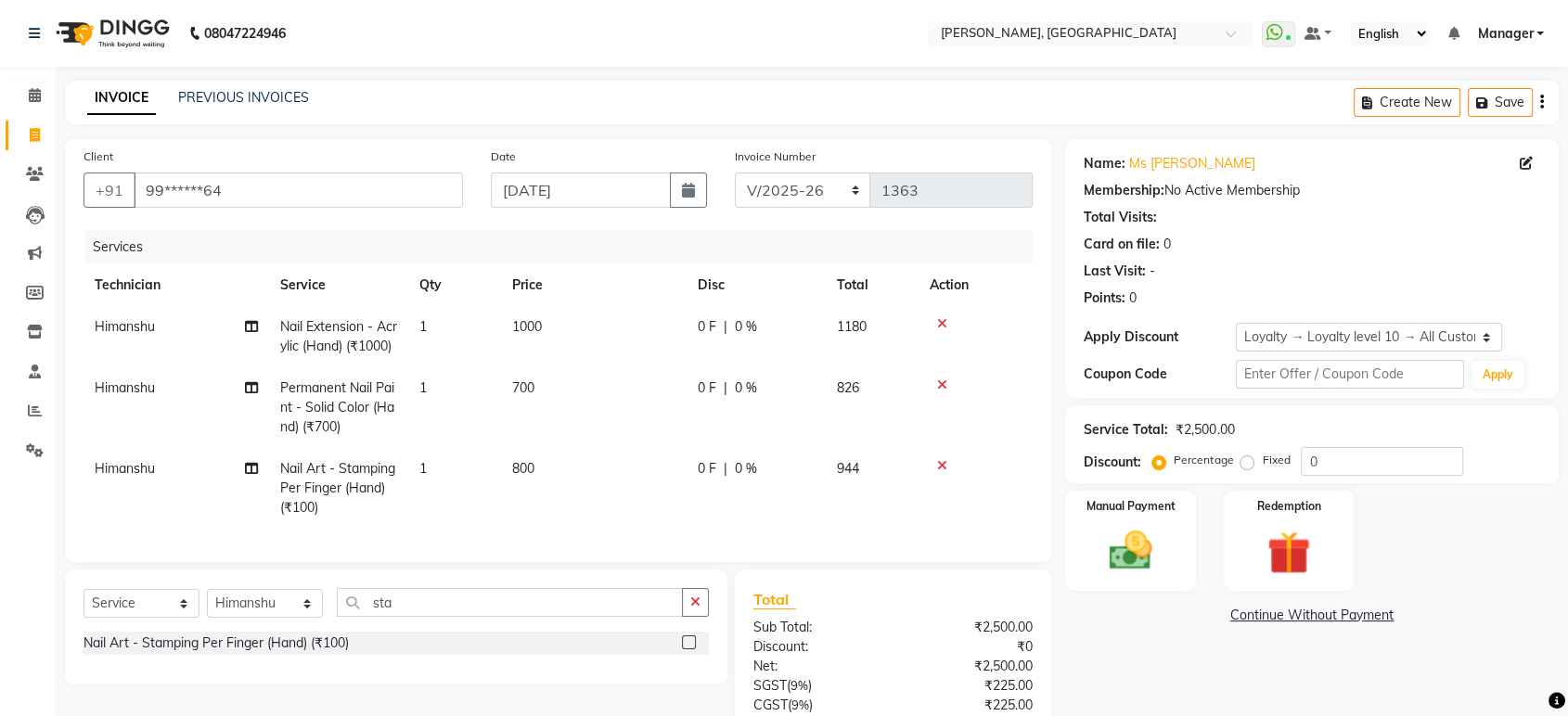
click at [557, 486] on td "800" at bounding box center [593, 488] width 185 height 81
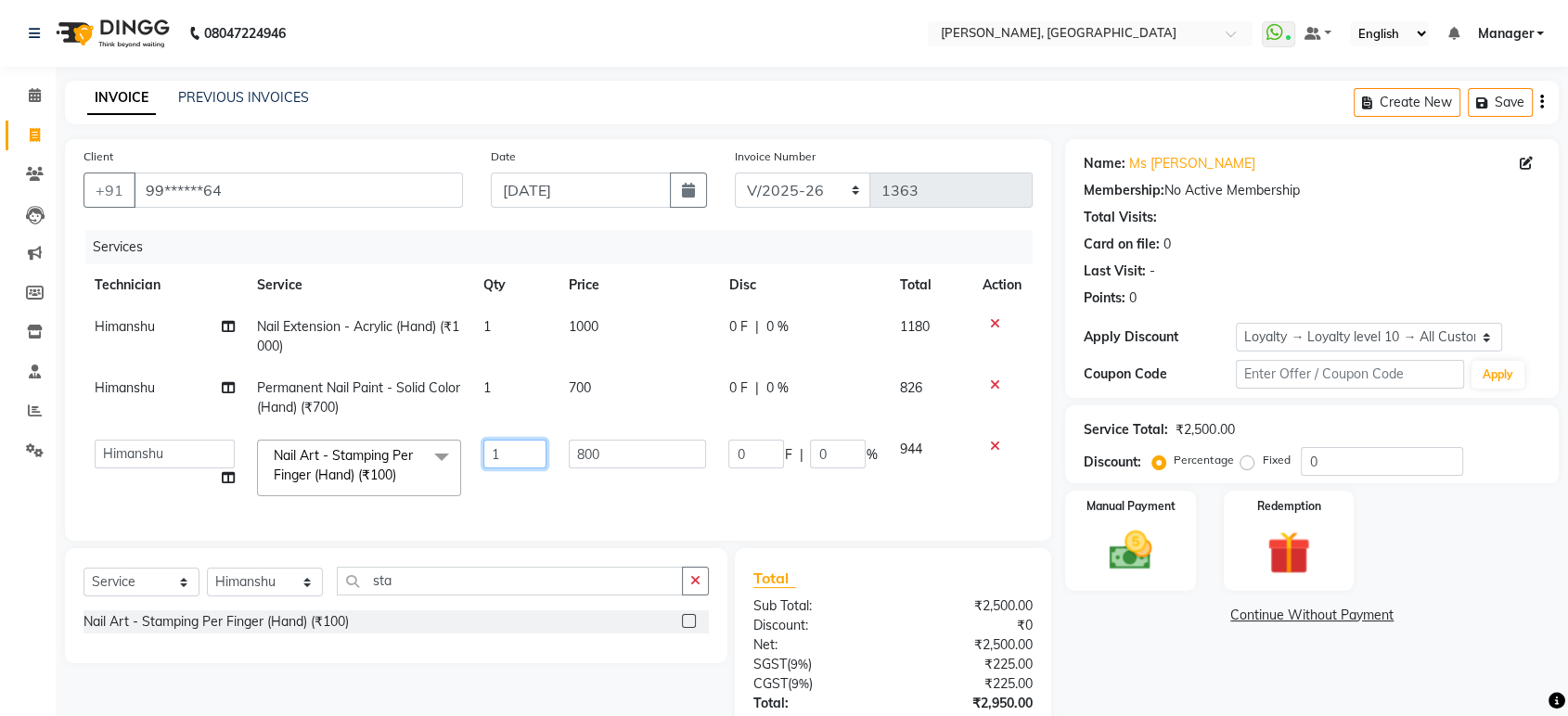
click at [519, 451] on input "1" at bounding box center [516, 454] width 64 height 29
type input "4"
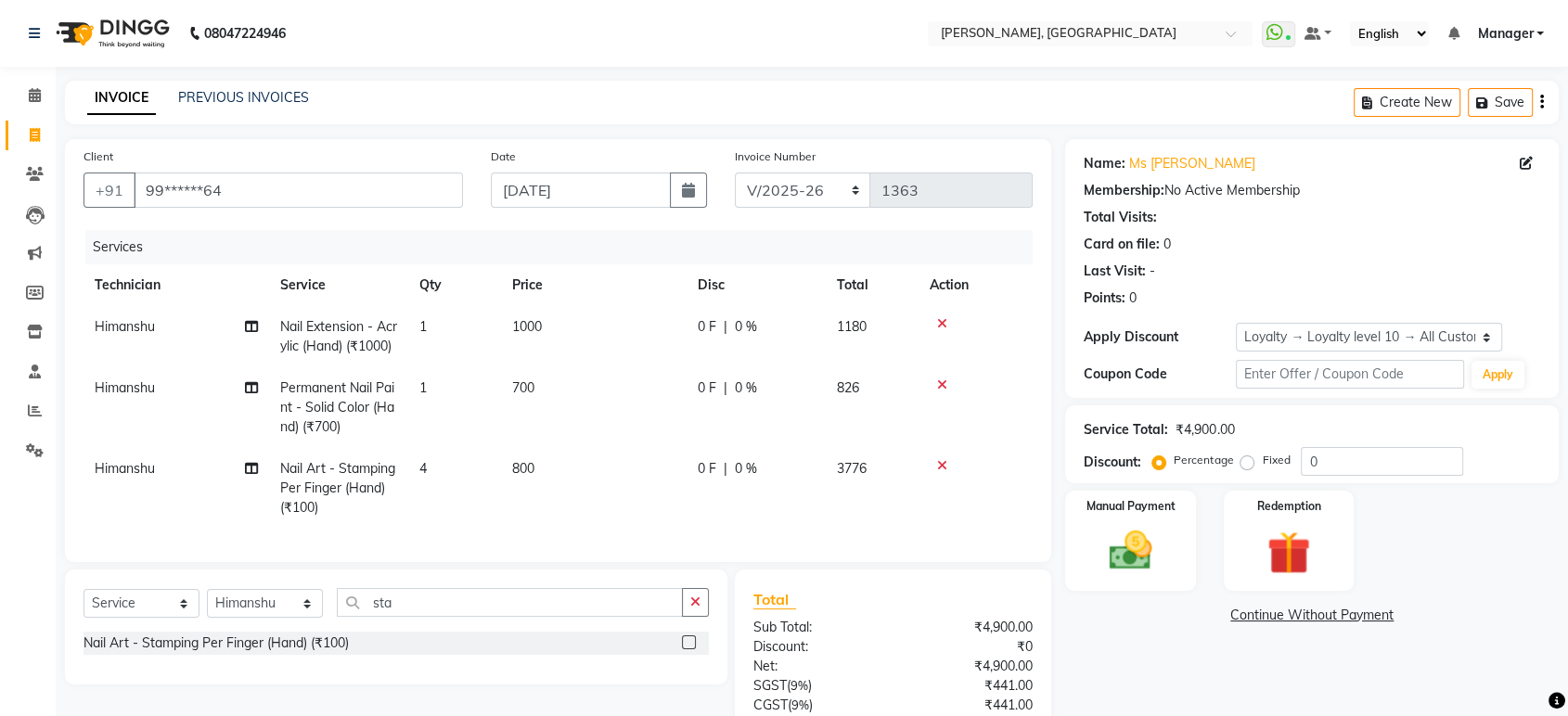
click at [567, 510] on div "Services Technician Service Qty Price Disc Total Action [PERSON_NAME] Nail Exte…" at bounding box center [558, 387] width 949 height 314
click at [431, 490] on td "4" at bounding box center [454, 488] width 93 height 81
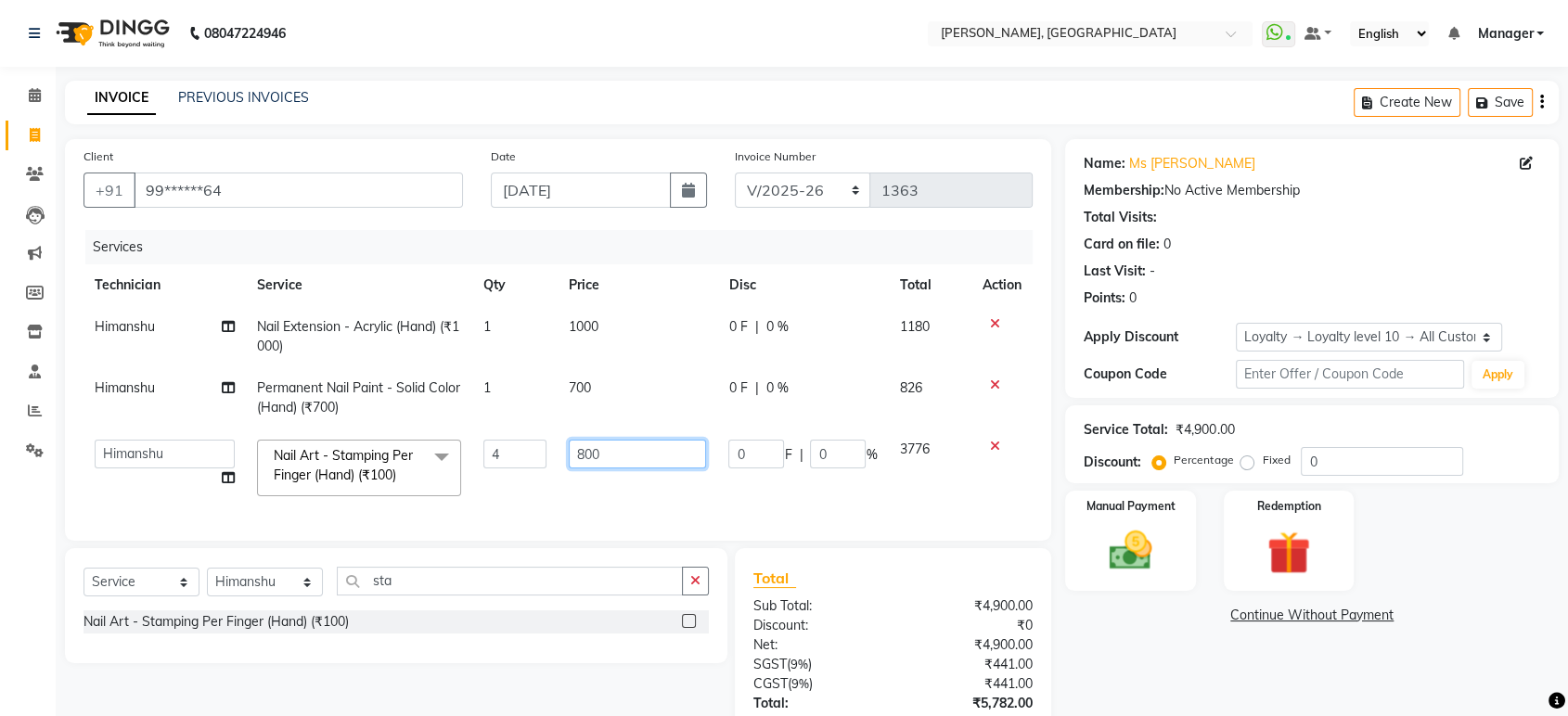
click at [609, 444] on input "800" at bounding box center [637, 454] width 137 height 29
type input "8"
type input "200"
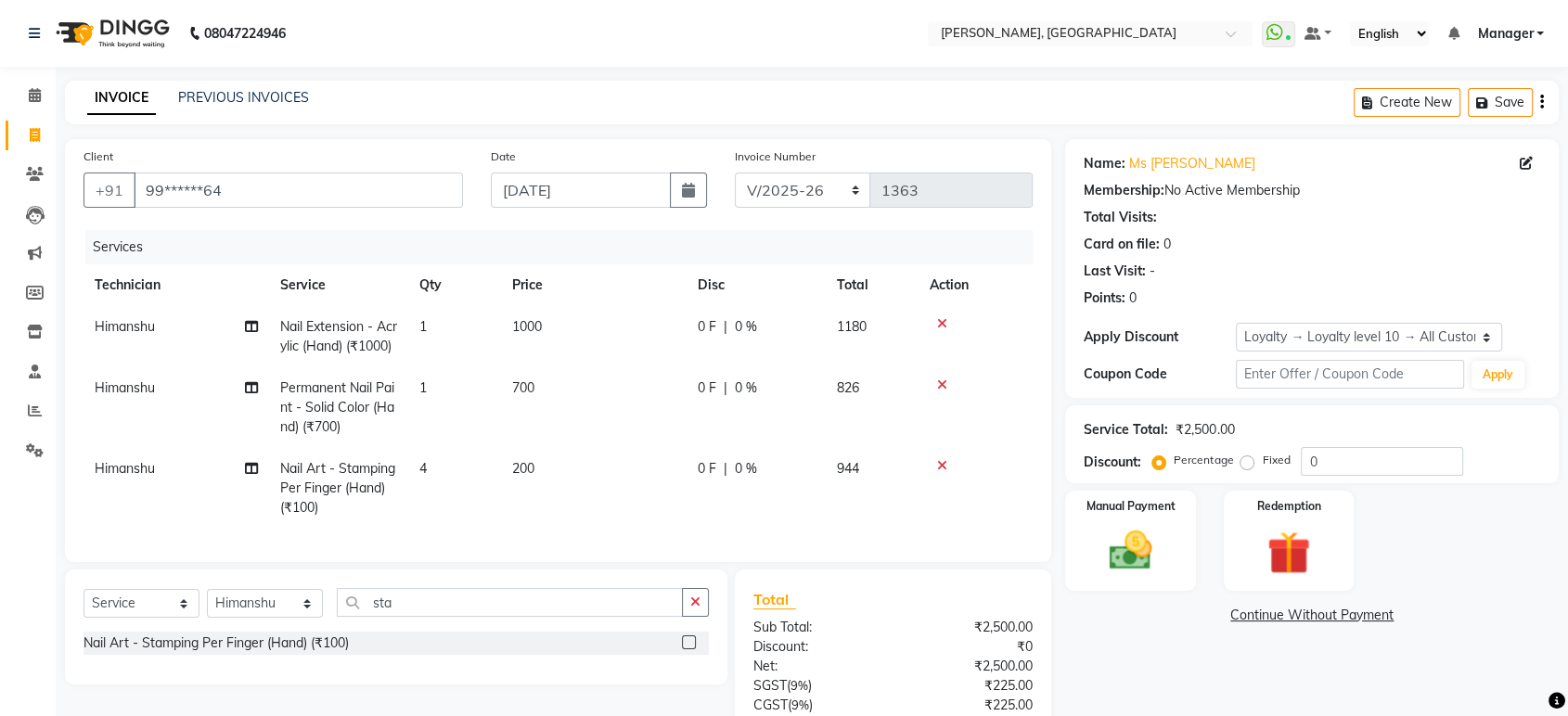
click at [613, 497] on td "200" at bounding box center [593, 488] width 185 height 81
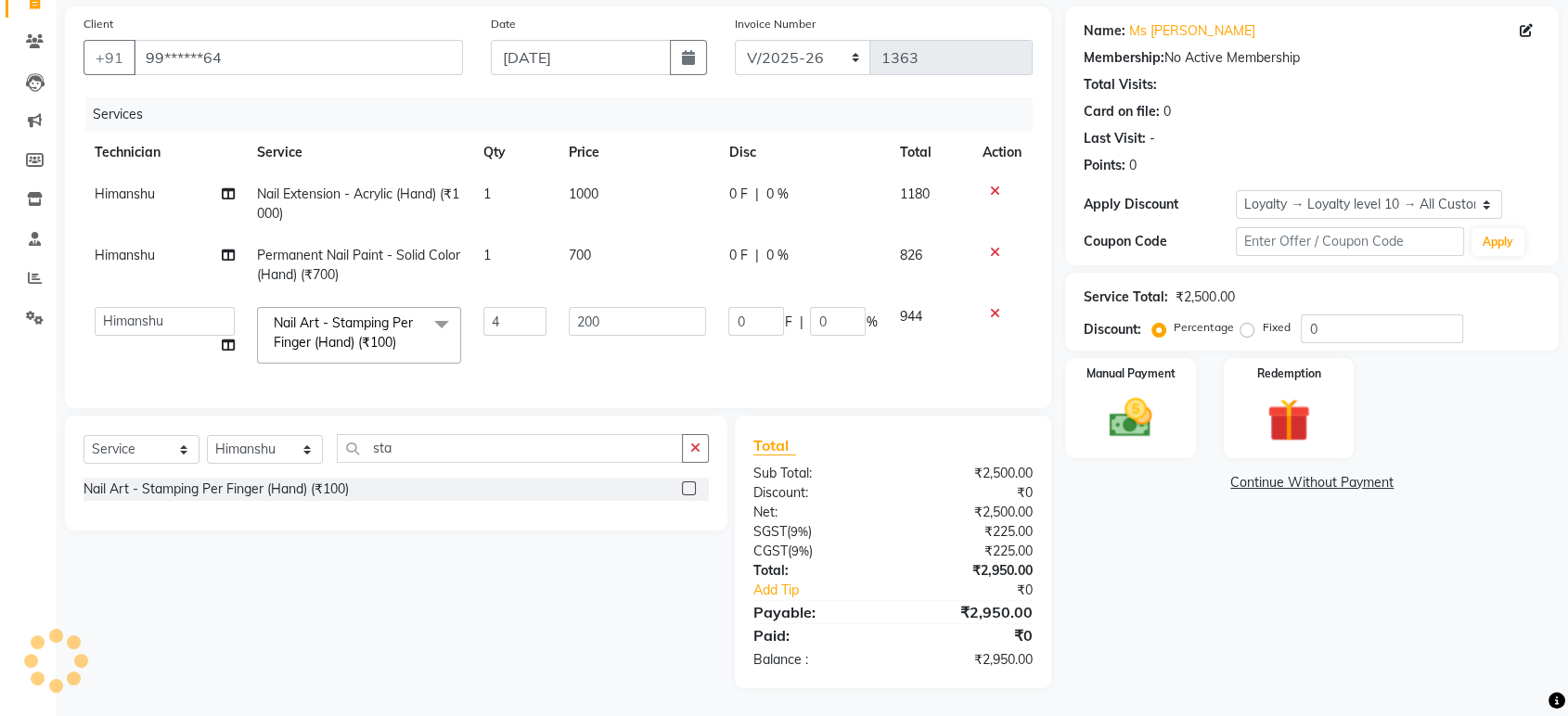
scroll to position [146, 0]
click at [1143, 399] on img at bounding box center [1130, 418] width 72 height 52
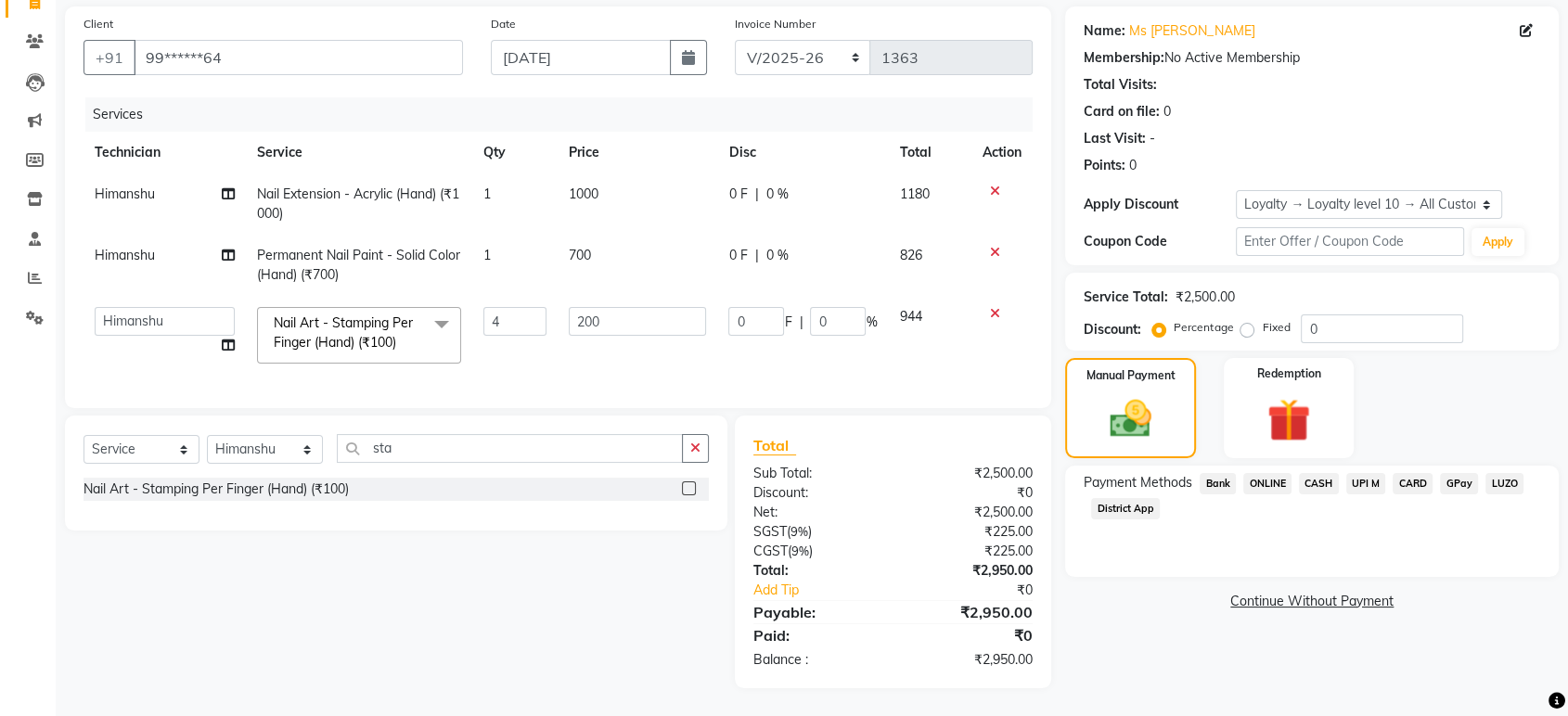
click at [1253, 473] on span "ONLINE" at bounding box center [1268, 484] width 49 height 21
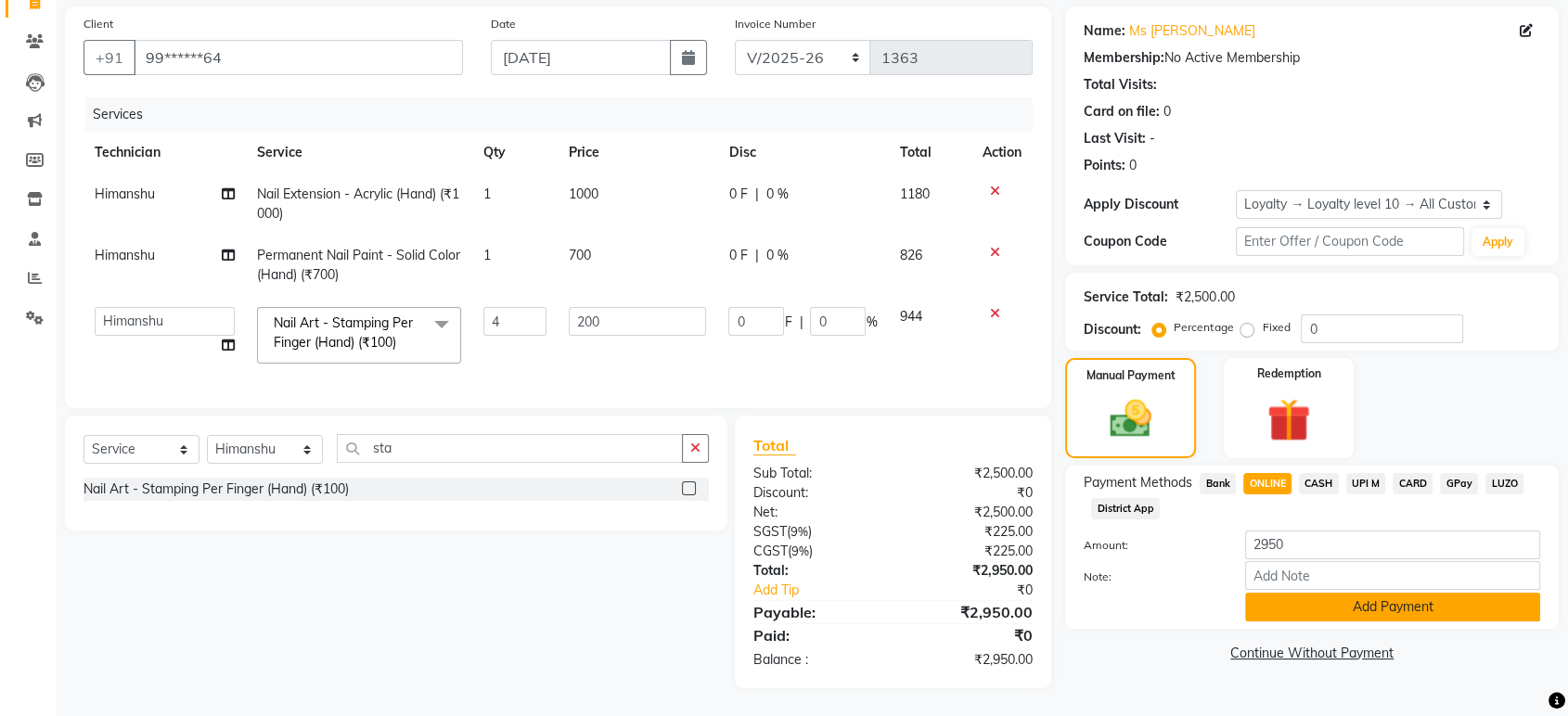
click at [1292, 593] on button "Add Payment" at bounding box center [1393, 608] width 295 height 29
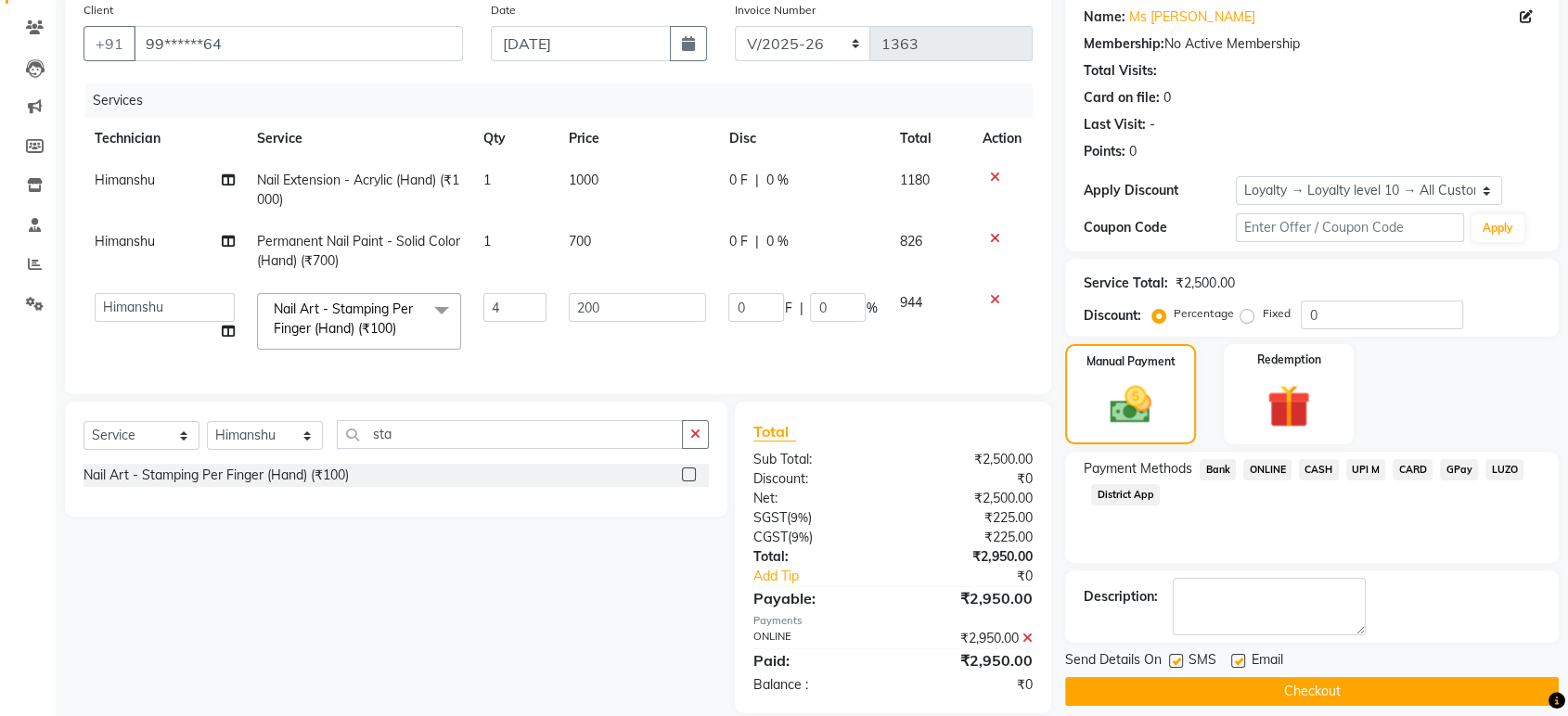
click at [1250, 686] on button "Checkout" at bounding box center [1312, 692] width 494 height 29
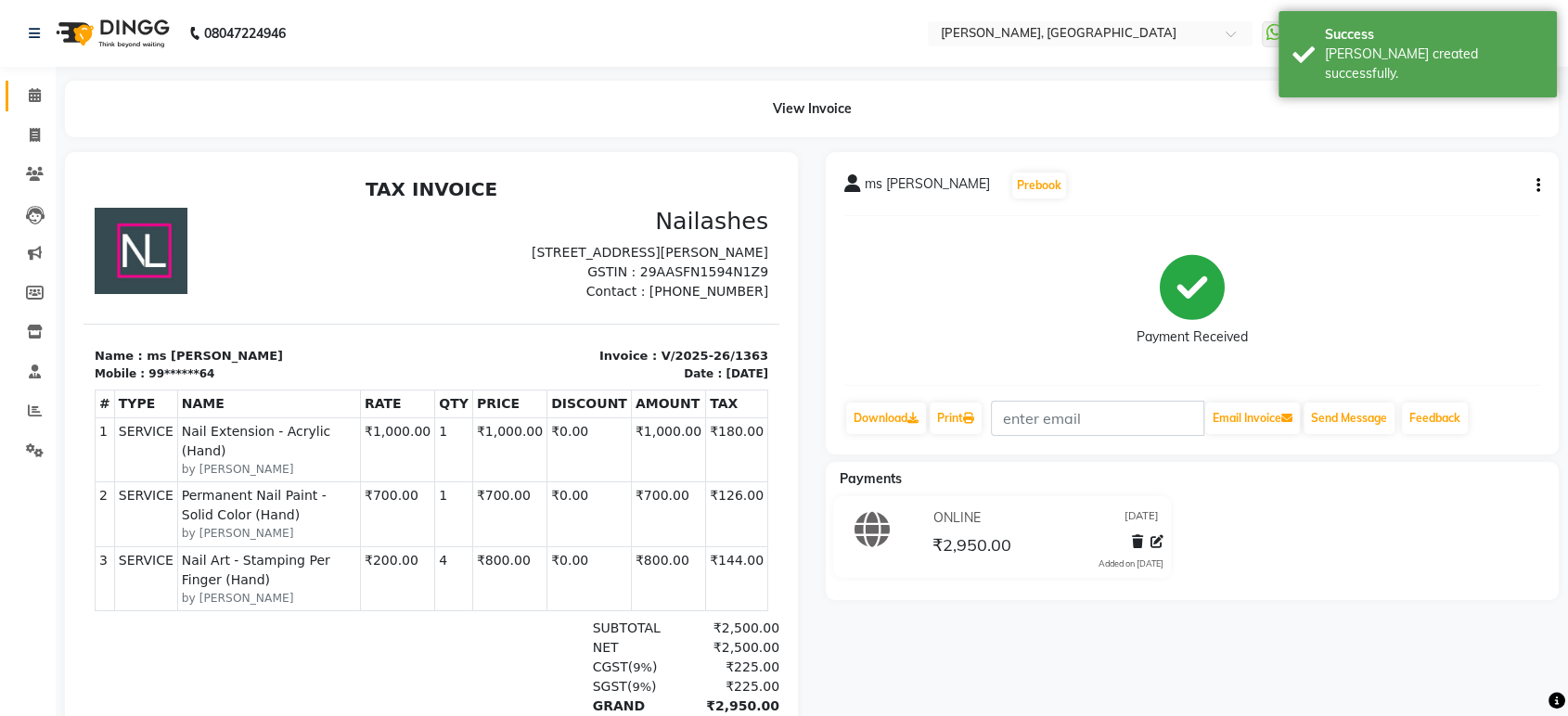
click at [30, 92] on icon at bounding box center [35, 94] width 12 height 14
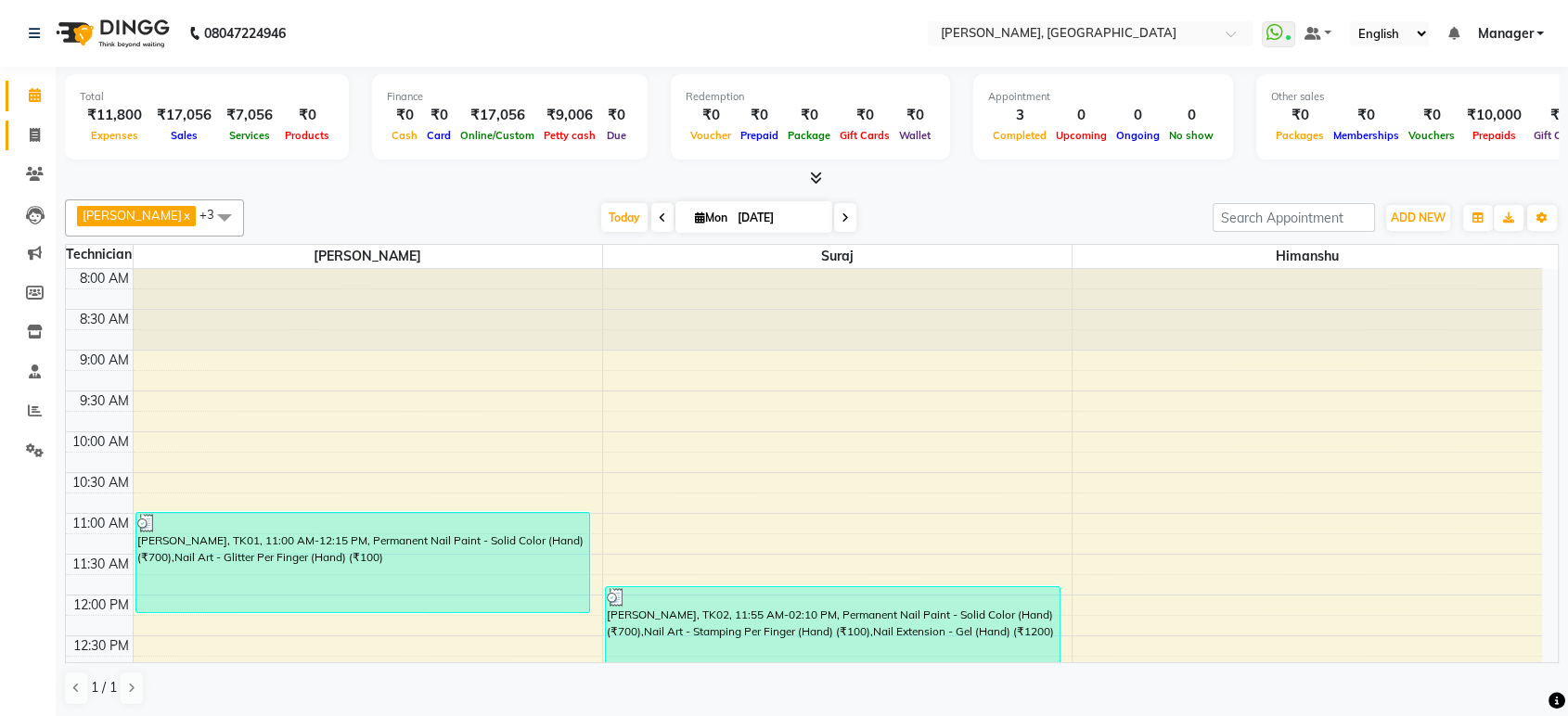
click at [39, 133] on icon at bounding box center [34, 134] width 10 height 14
select select "service"
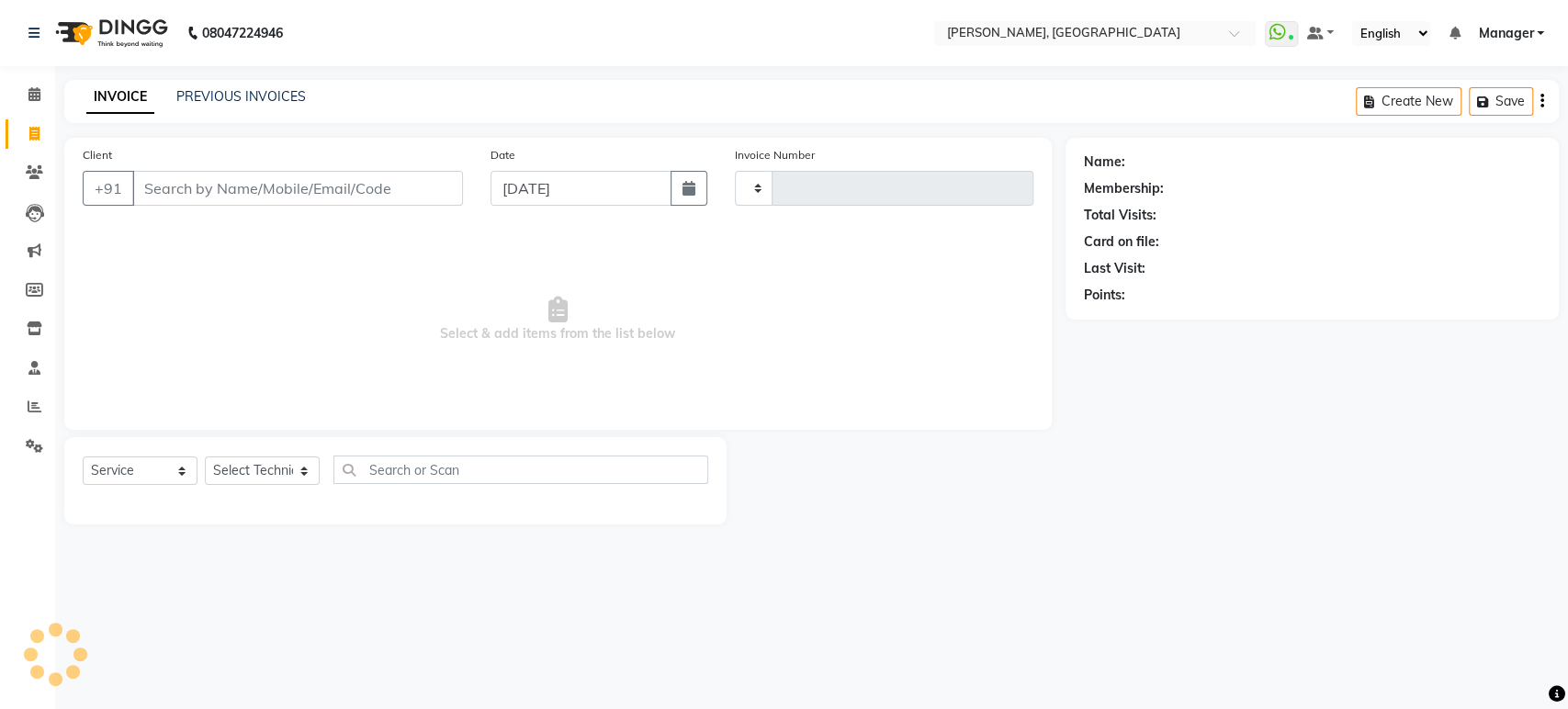
type input "1364"
select select "4998"
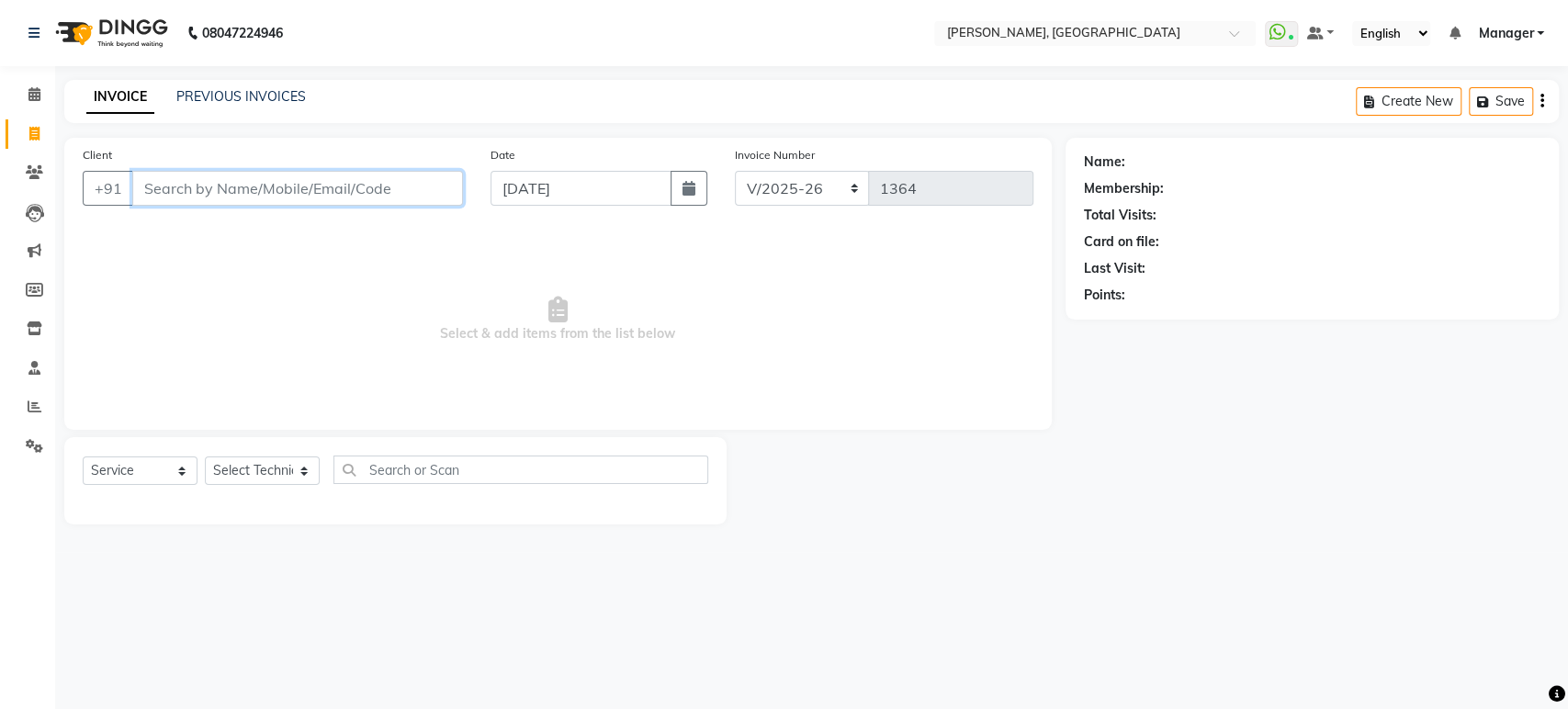
click at [174, 188] on input "Client" at bounding box center [297, 188] width 331 height 35
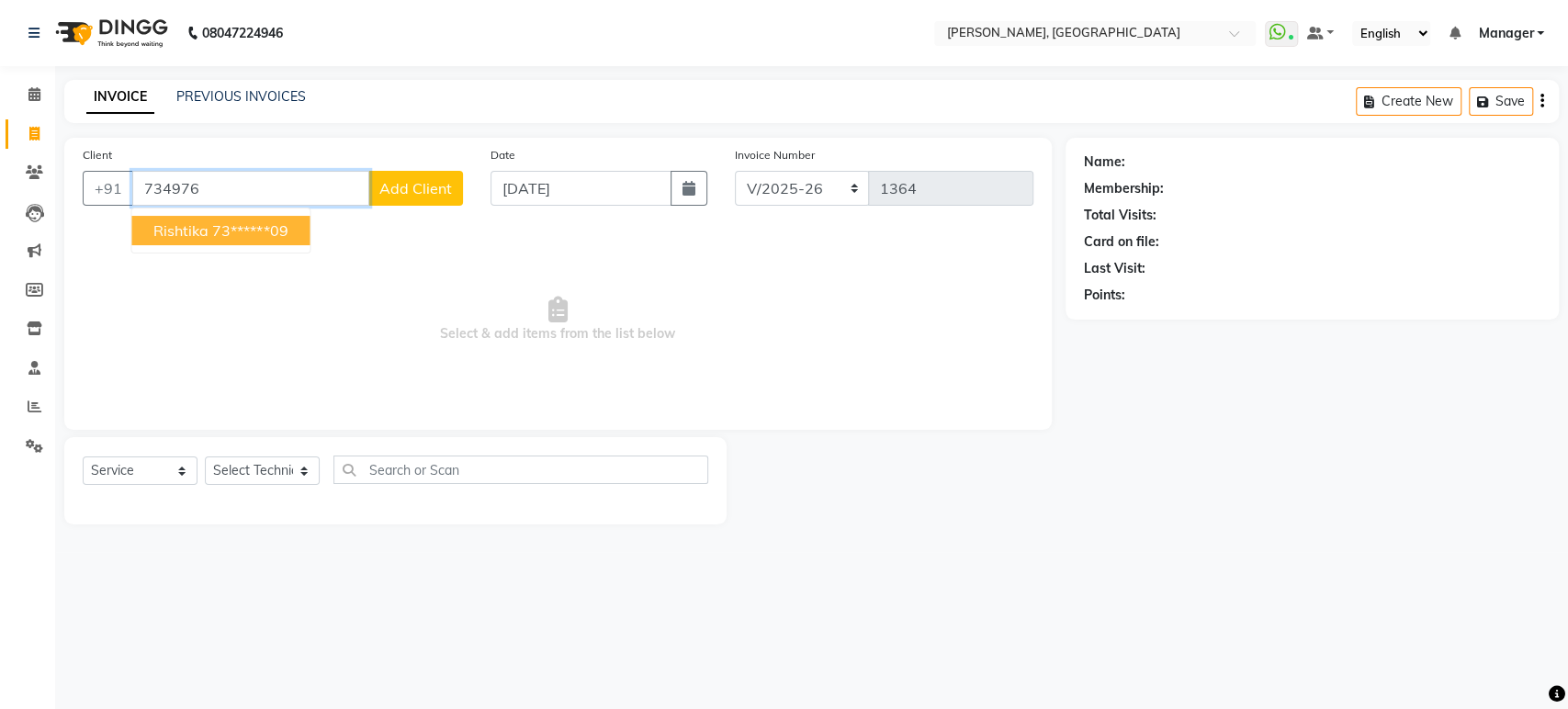
click at [174, 188] on input "734976" at bounding box center [251, 188] width 237 height 35
click at [178, 227] on span "Rishtika" at bounding box center [180, 231] width 55 height 18
type input "73******09"
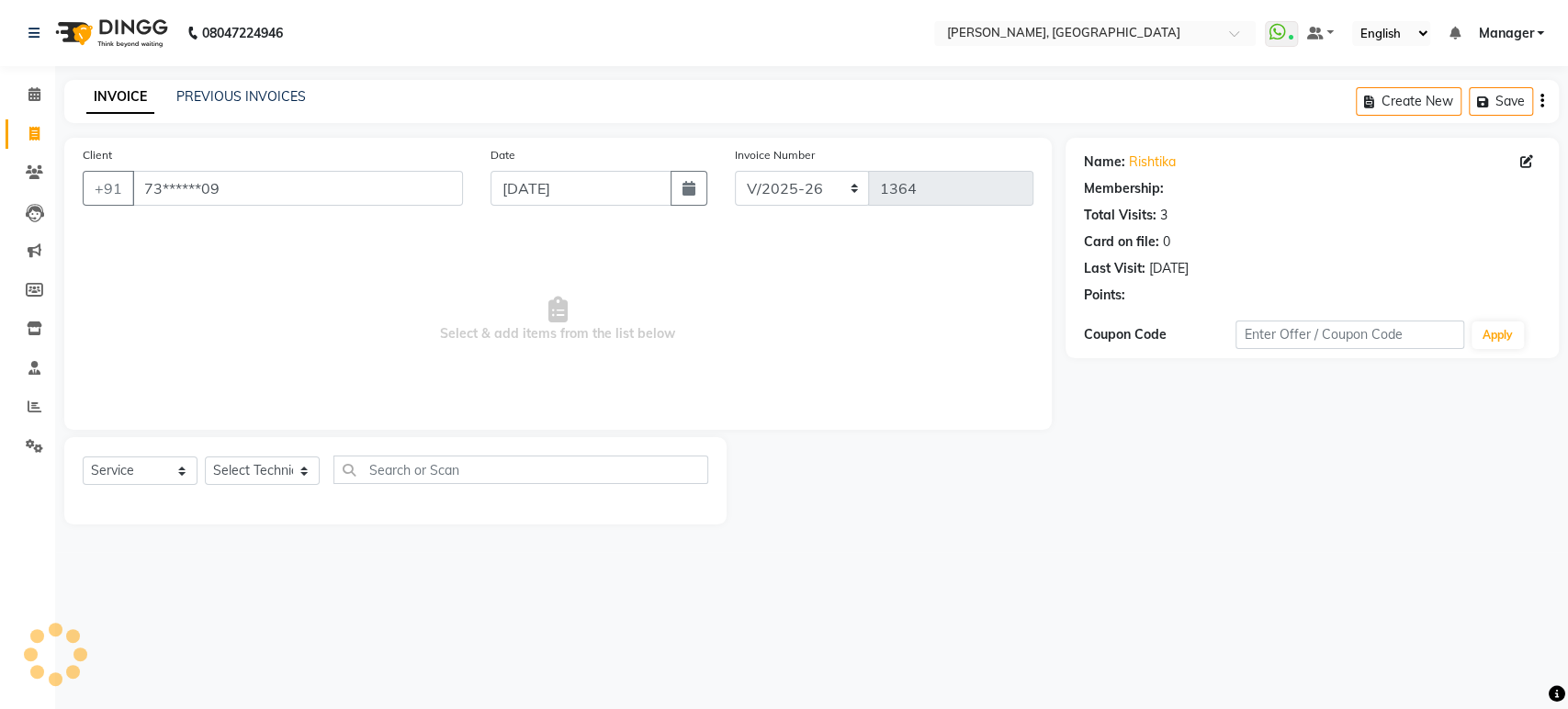
select select "1: Object"
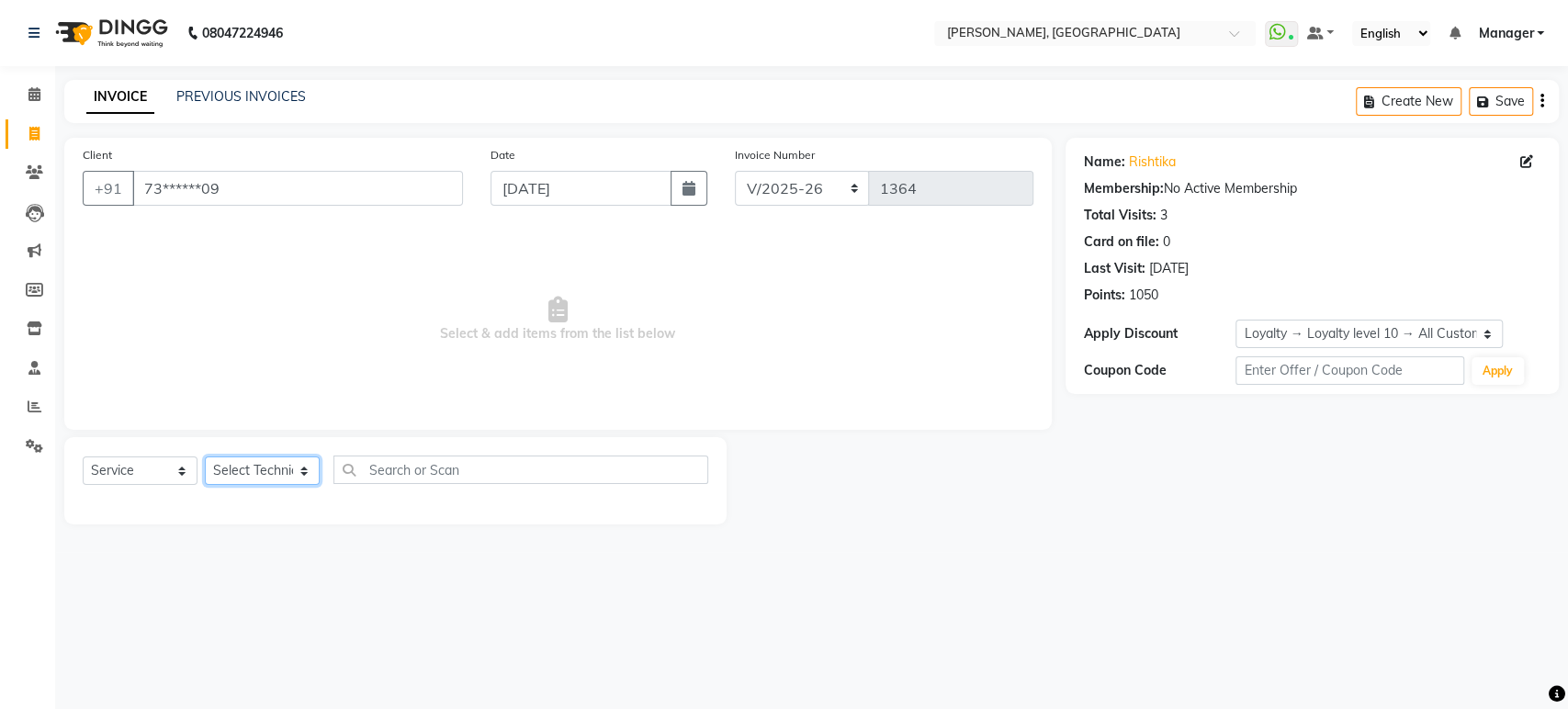
click at [301, 470] on select "Select Technician [PERSON_NAME] Manager [PERSON_NAME]" at bounding box center [261, 471] width 115 height 29
select select "77879"
click at [204, 456] on select "Select Technician [PERSON_NAME] Manager [PERSON_NAME]" at bounding box center [261, 471] width 115 height 29
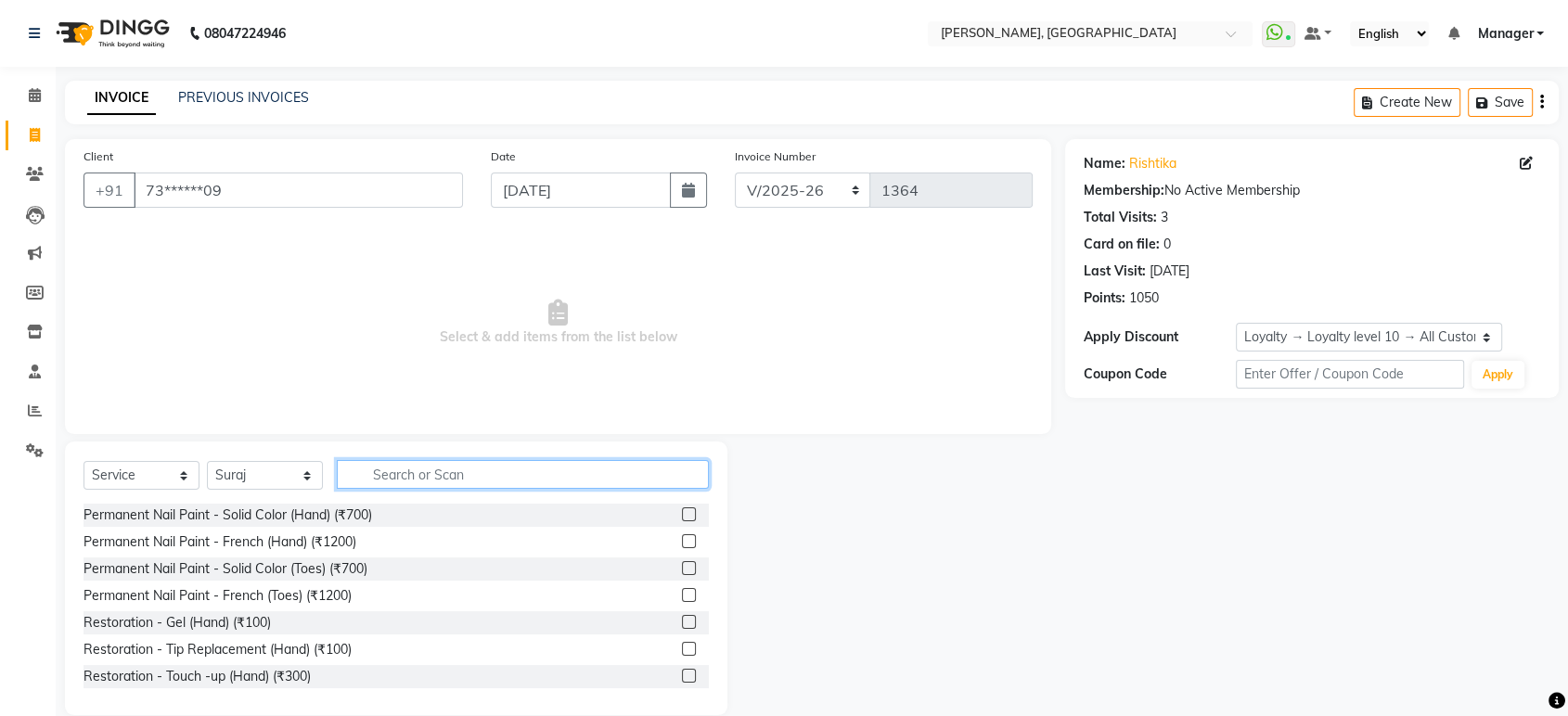
click at [360, 474] on input "text" at bounding box center [523, 474] width 372 height 29
type input "rem"
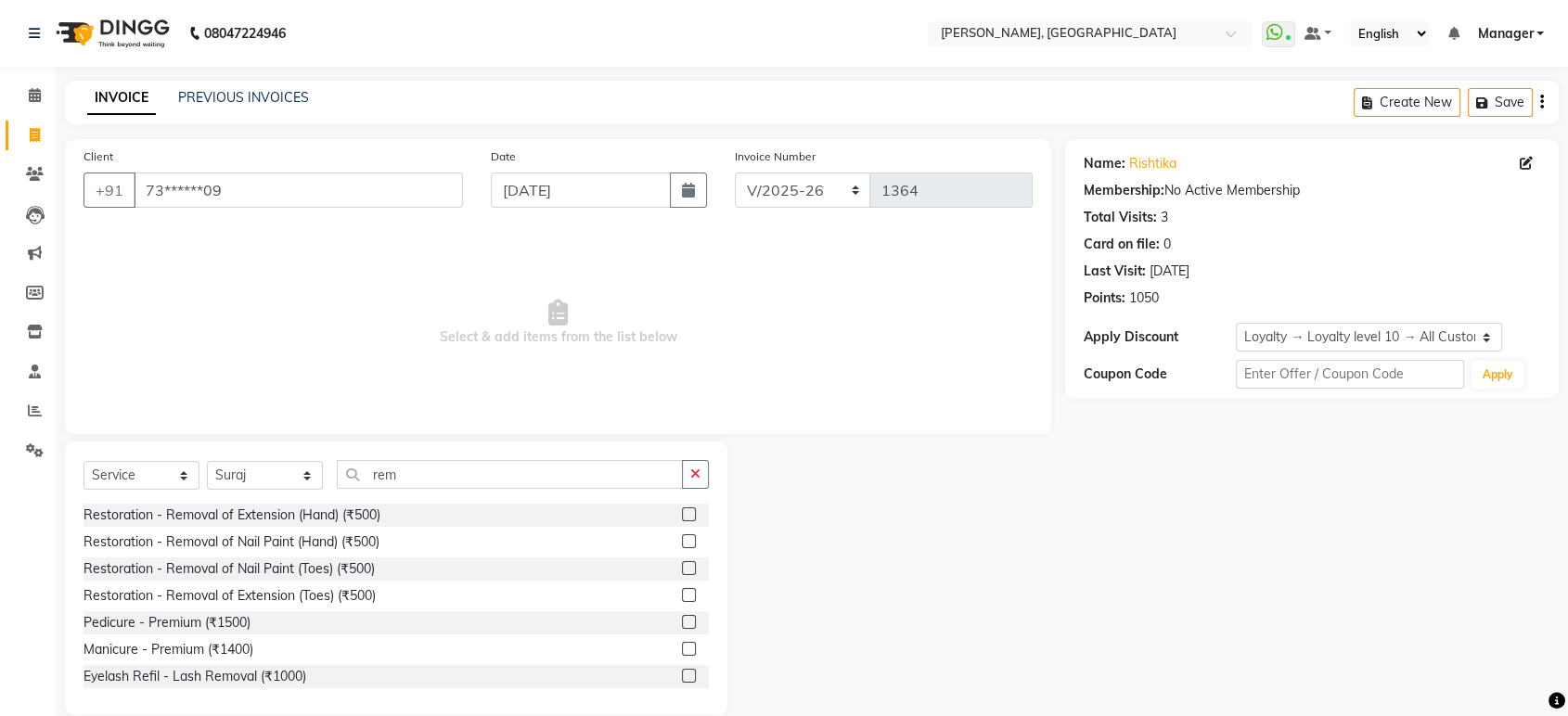
click at [682, 517] on label at bounding box center [689, 514] width 14 height 14
click at [682, 517] on input "checkbox" at bounding box center [688, 515] width 12 height 12
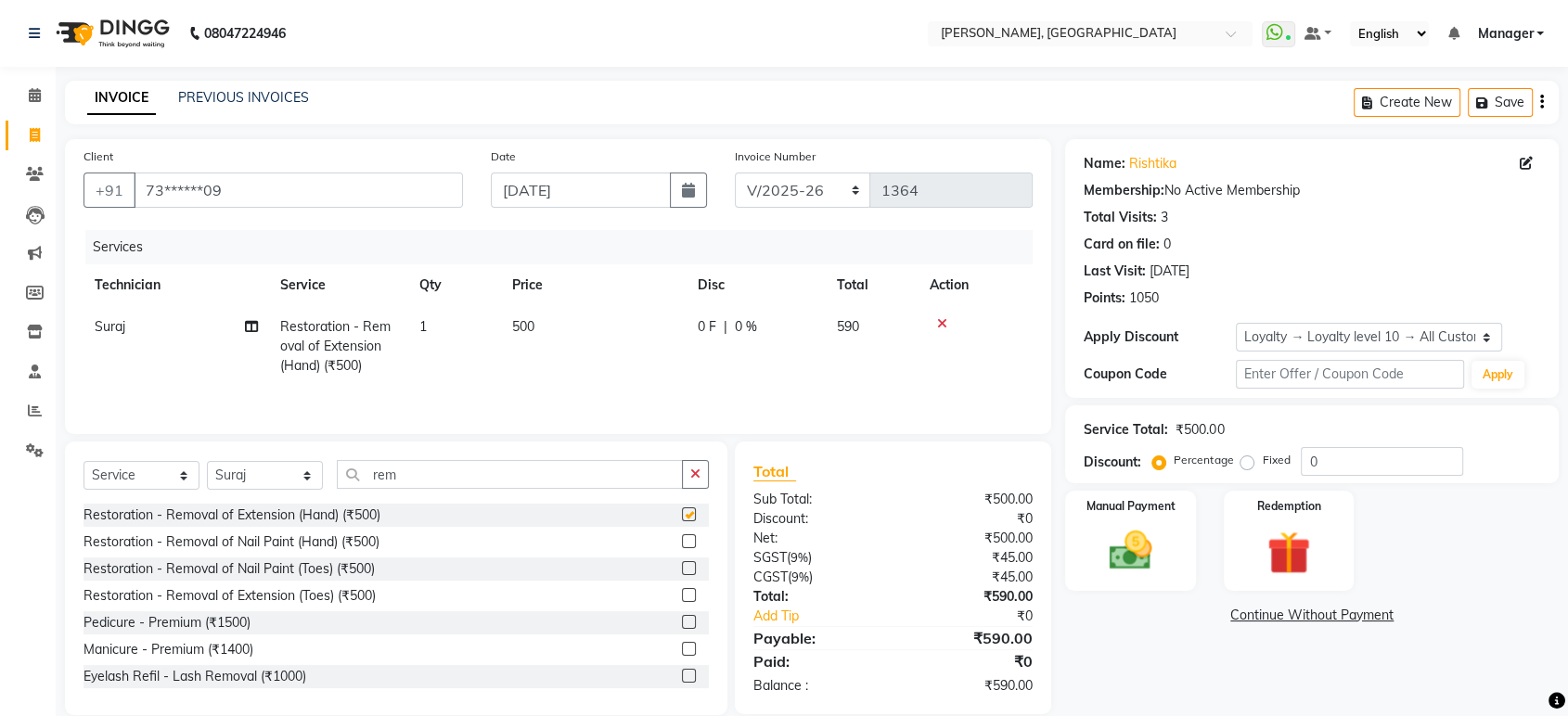
checkbox input "false"
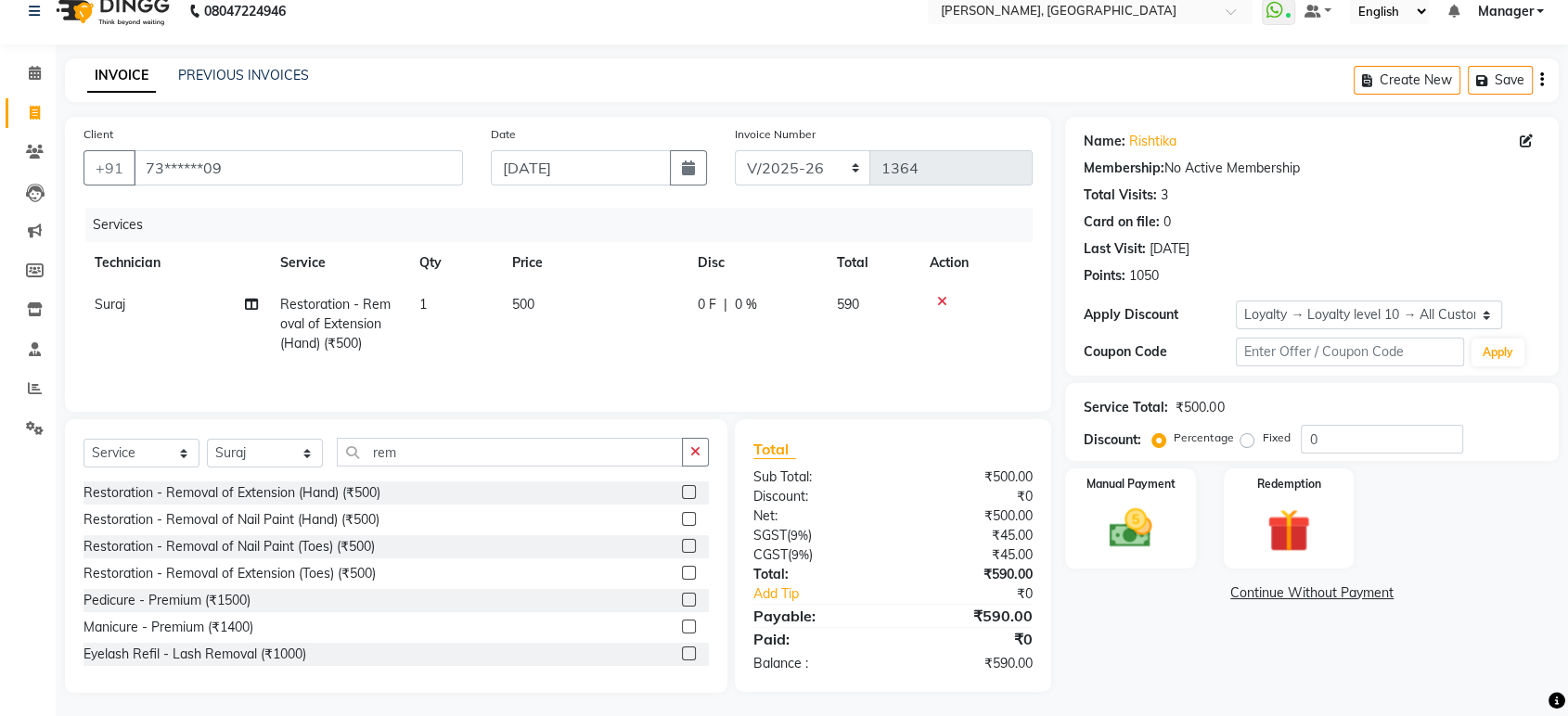
scroll to position [28, 0]
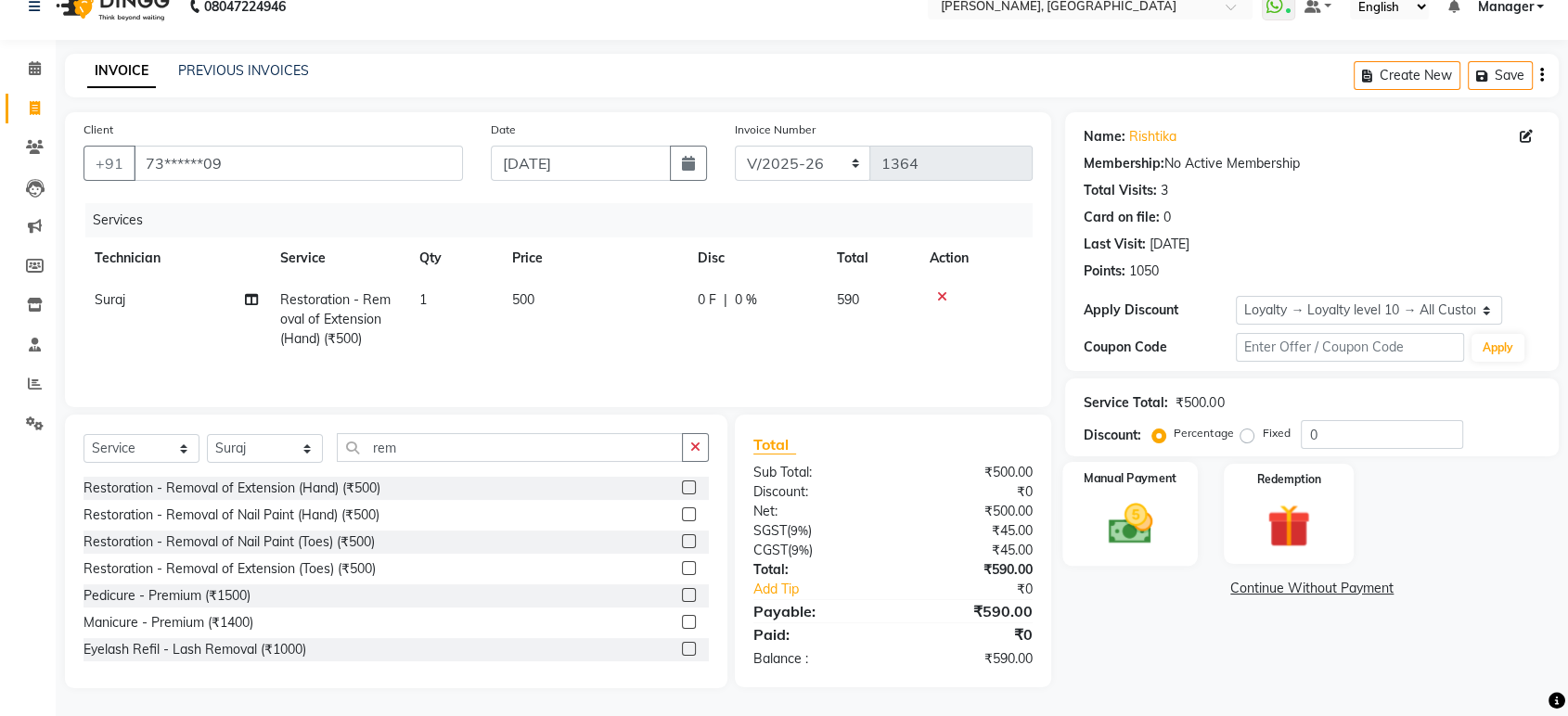
click at [1125, 520] on img at bounding box center [1130, 523] width 72 height 52
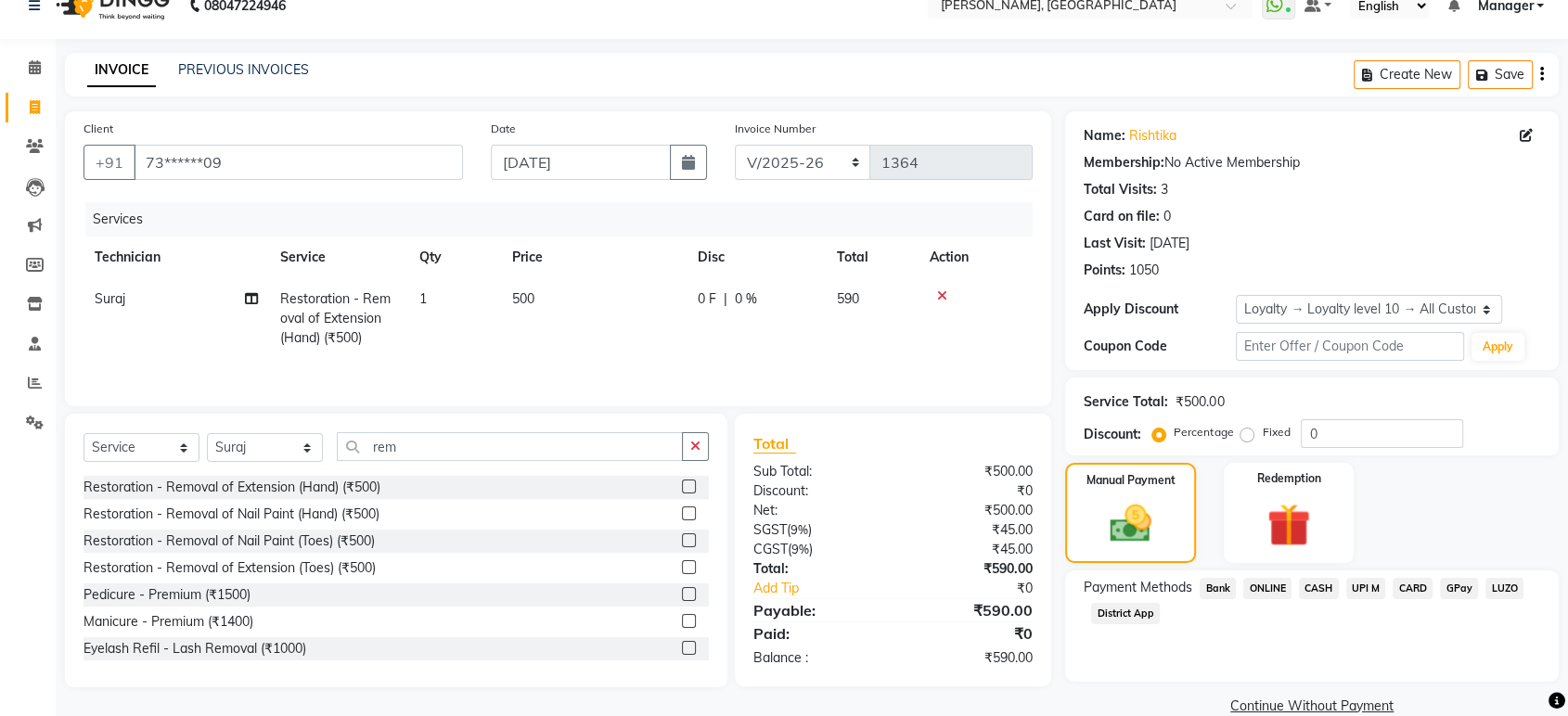
click at [1275, 591] on span "ONLINE" at bounding box center [1268, 588] width 49 height 21
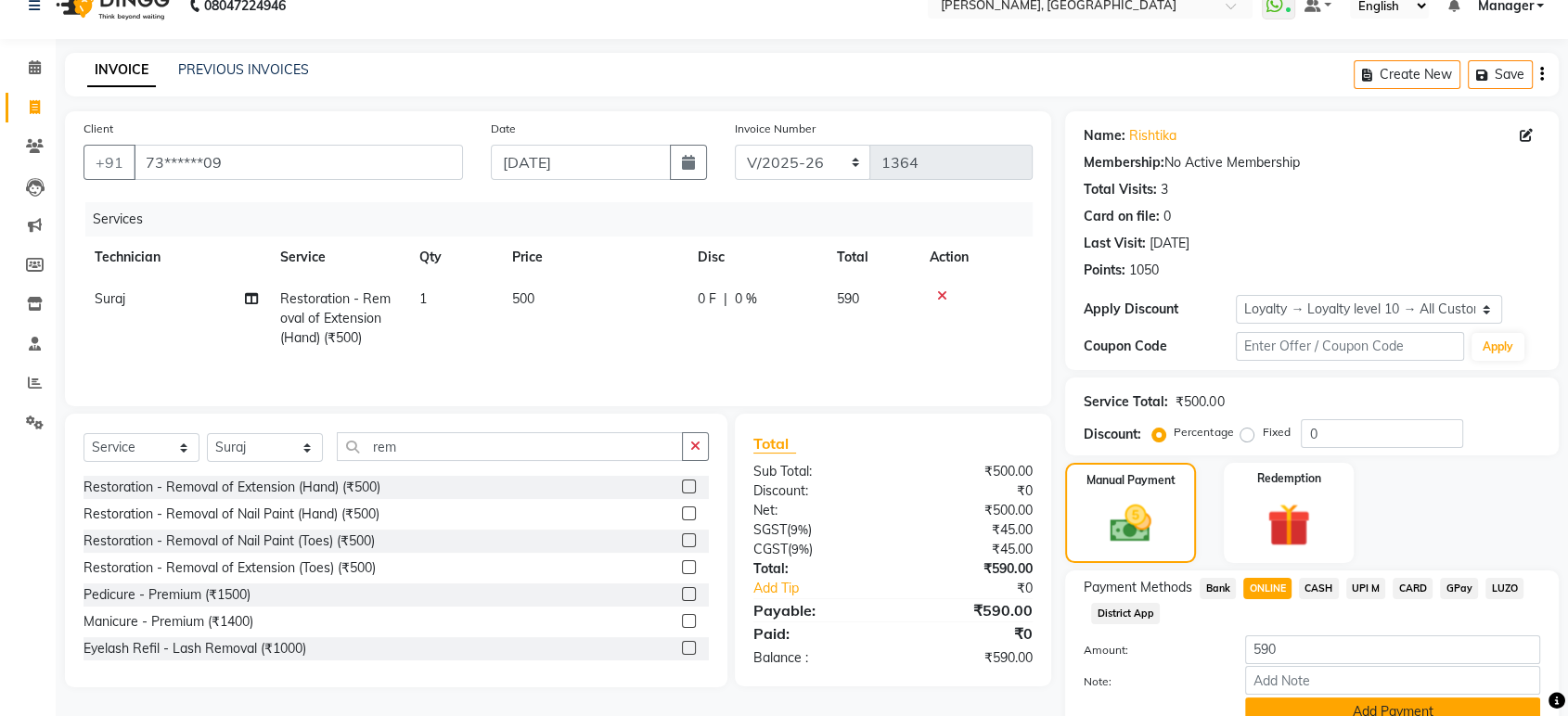
click at [1307, 700] on button "Add Payment" at bounding box center [1393, 712] width 295 height 29
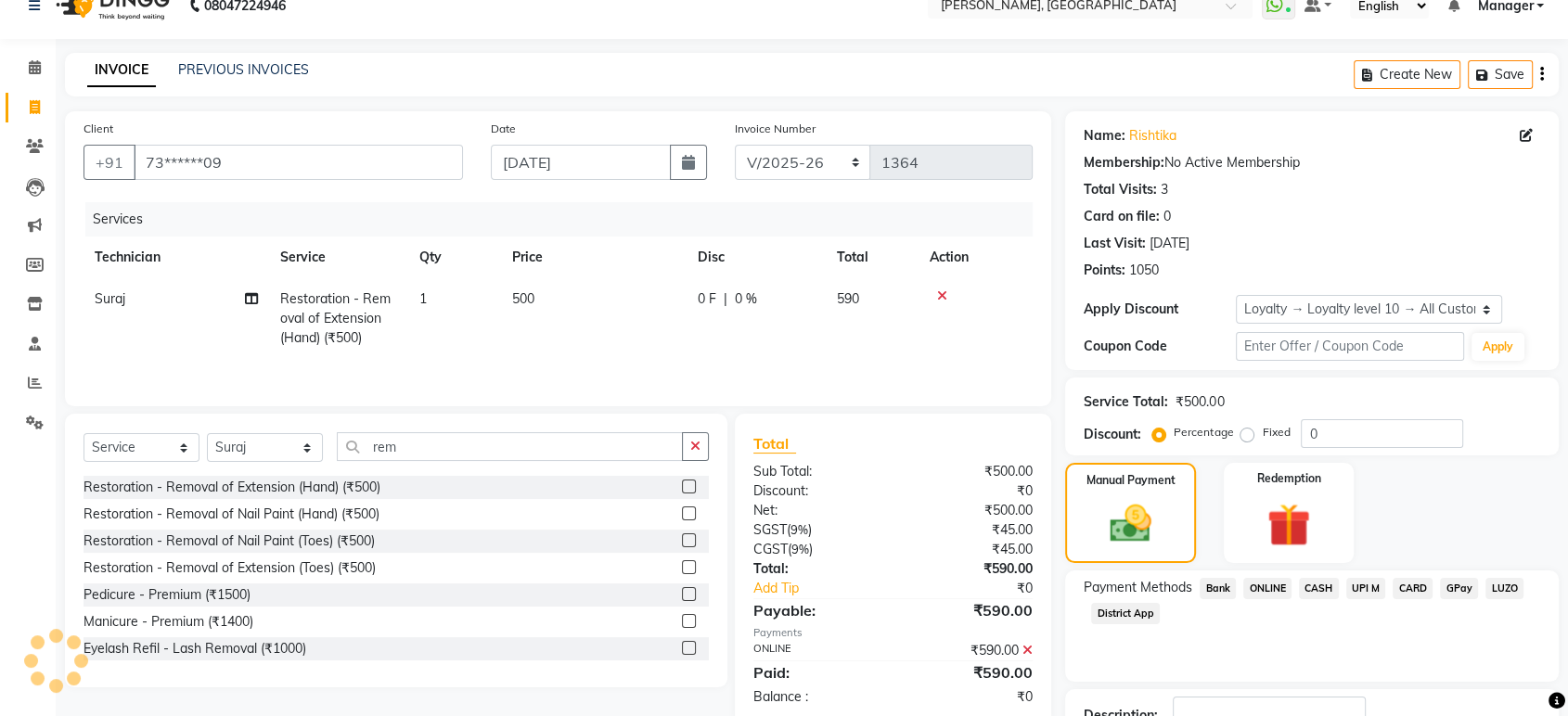
scroll to position [163, 0]
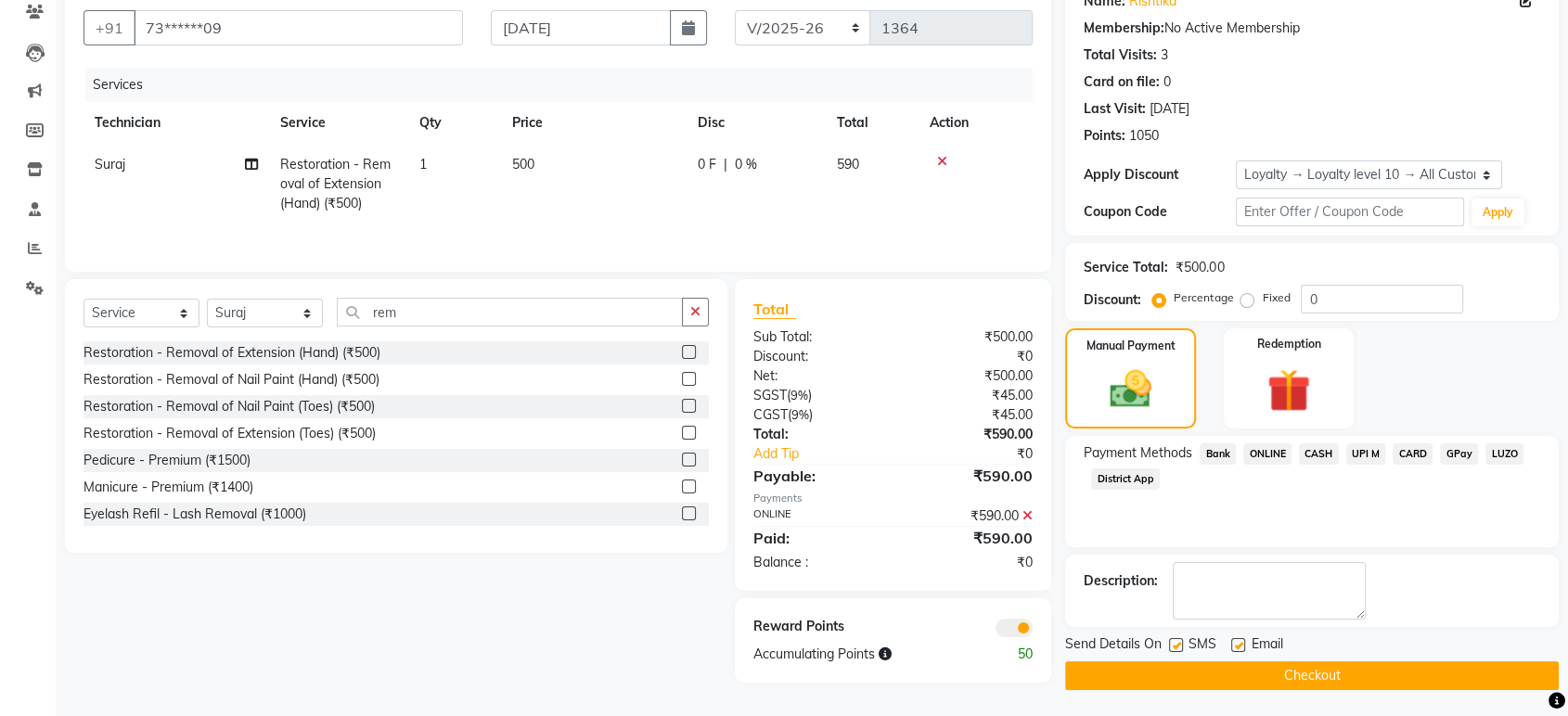
click at [1489, 666] on button "Checkout" at bounding box center [1312, 676] width 494 height 29
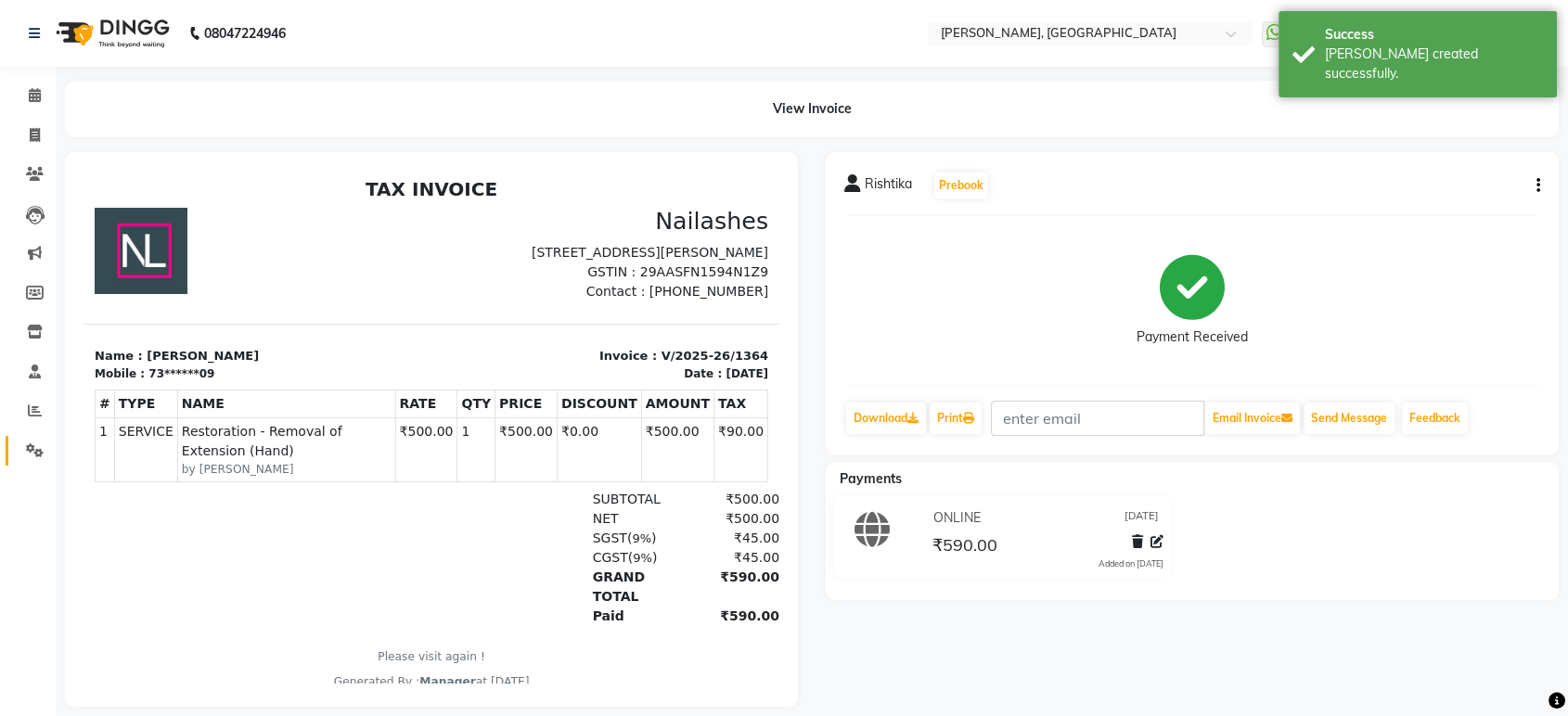
click at [32, 462] on link "Settings" at bounding box center [28, 451] width 45 height 30
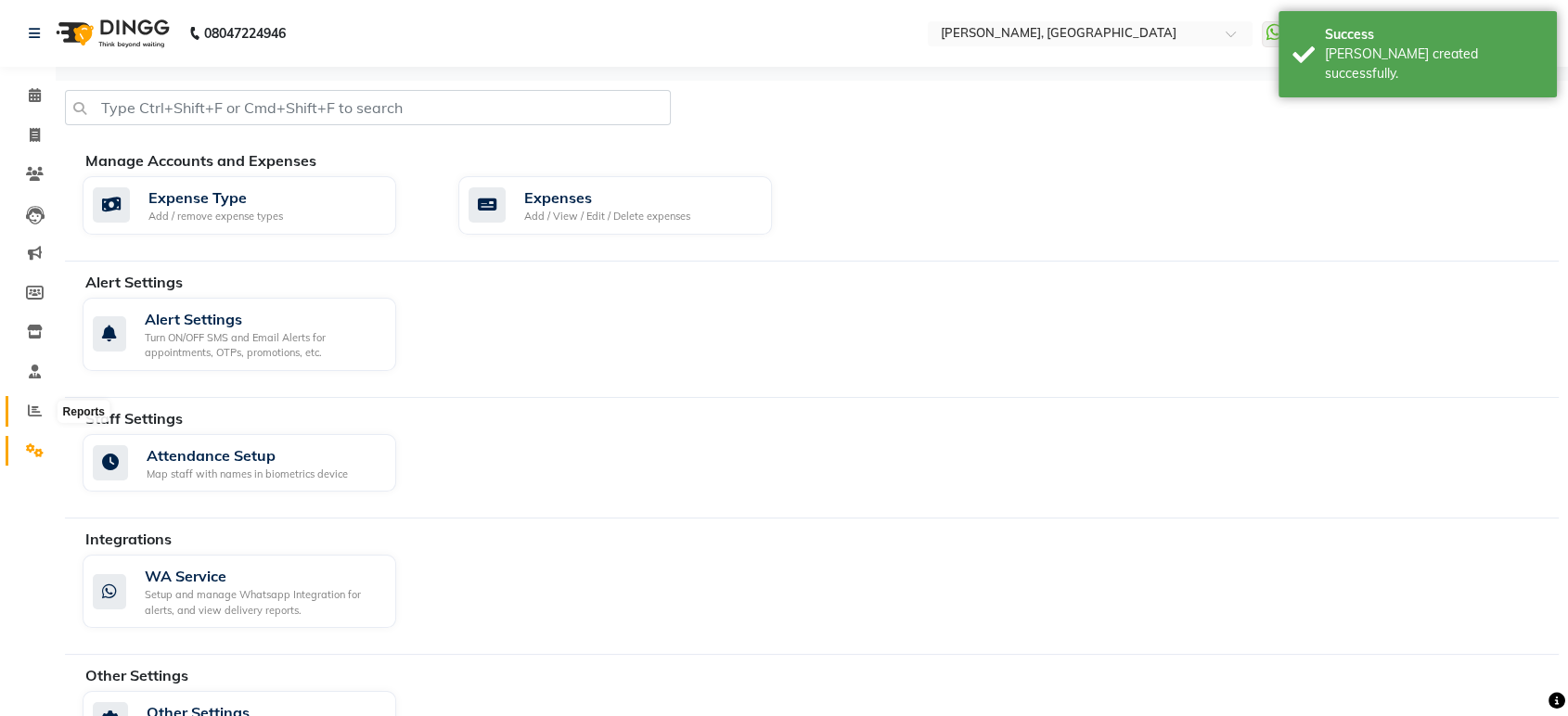
click at [32, 416] on icon at bounding box center [35, 410] width 14 height 14
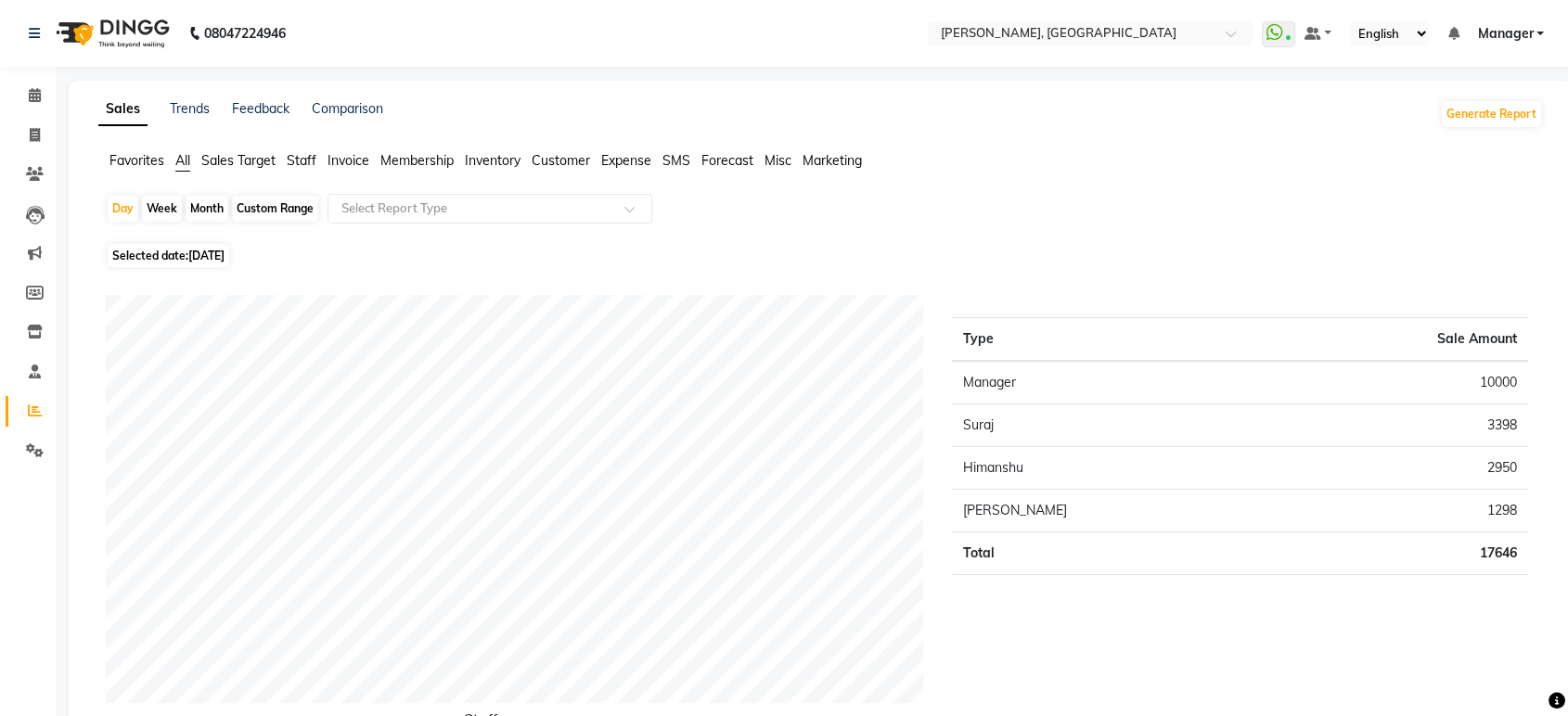
click at [297, 159] on span "Staff" at bounding box center [301, 160] width 29 height 17
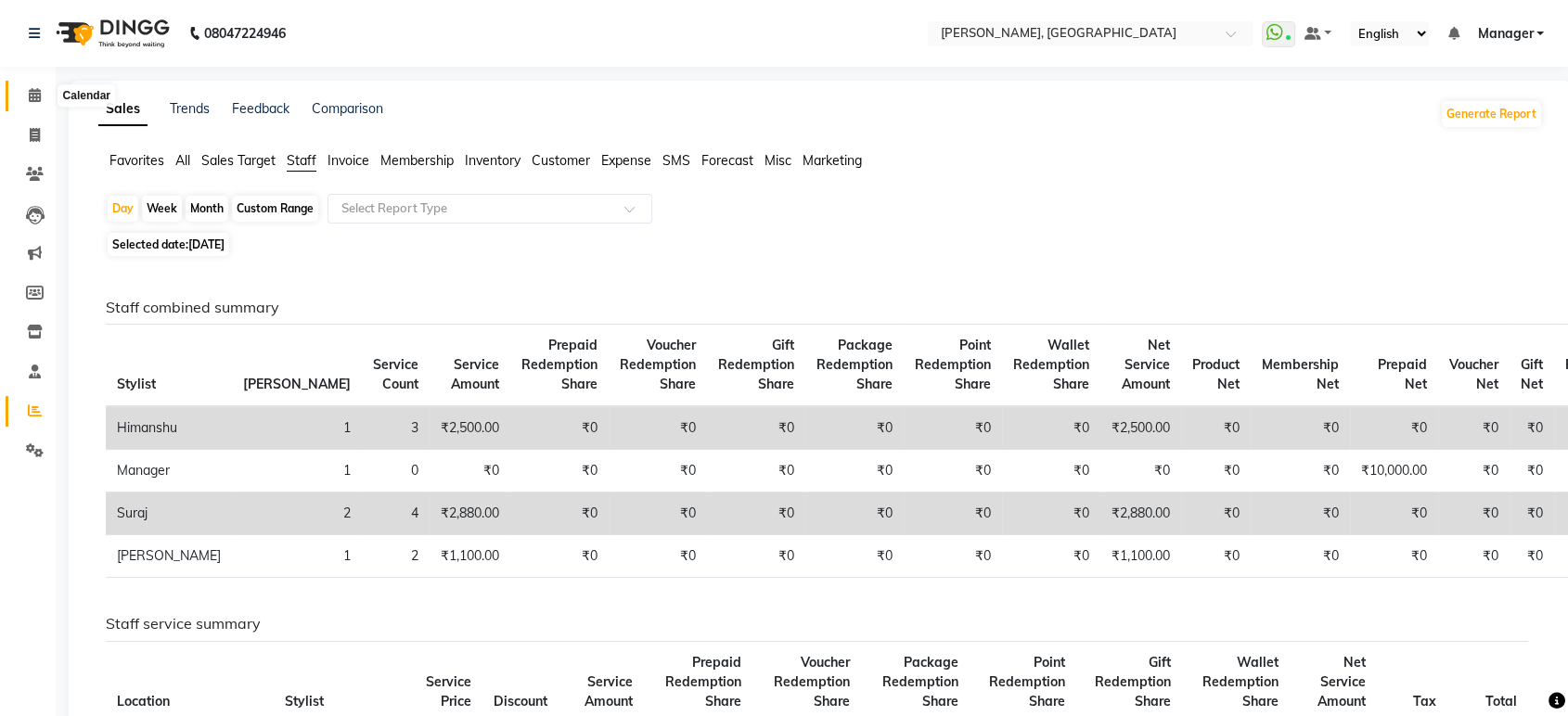
click at [27, 101] on span at bounding box center [34, 96] width 32 height 21
